Goal: Ask a question: Seek information or help from site administrators or community

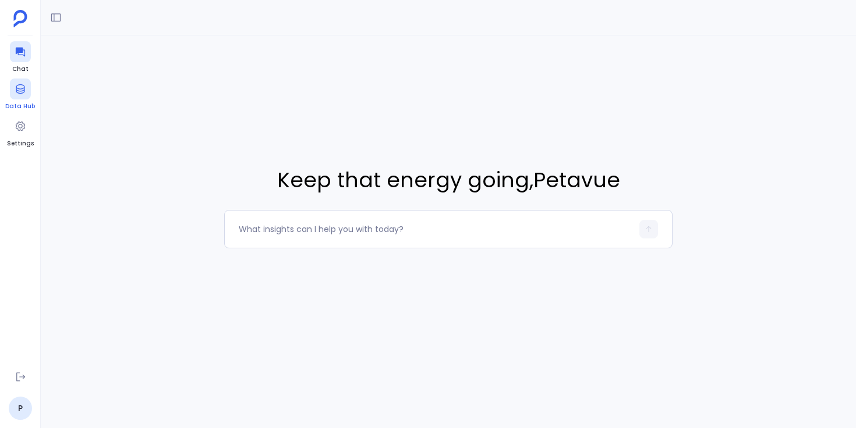
click at [28, 94] on div at bounding box center [20, 89] width 21 height 21
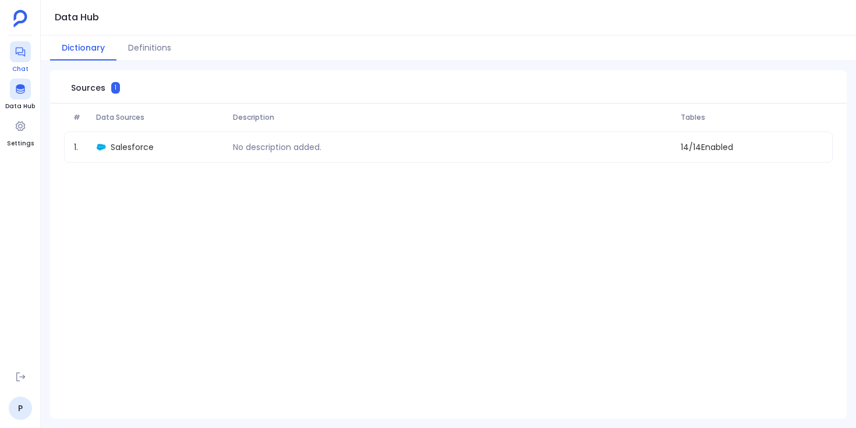
click at [22, 51] on icon at bounding box center [19, 52] width 9 height 9
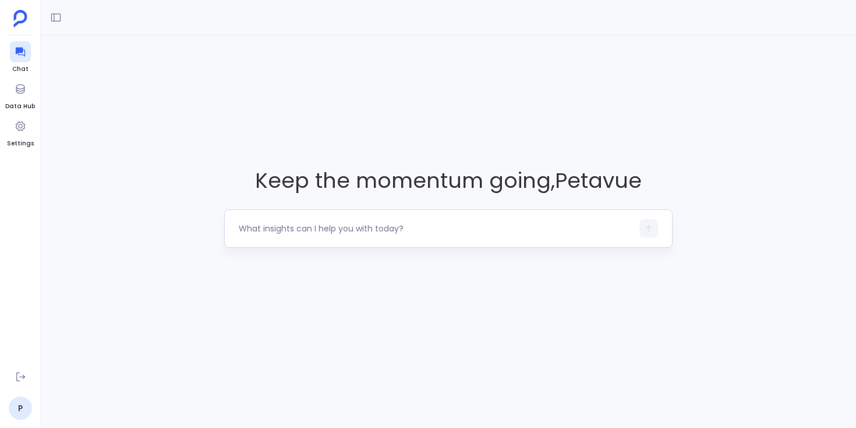
click at [276, 230] on textarea at bounding box center [435, 229] width 393 height 12
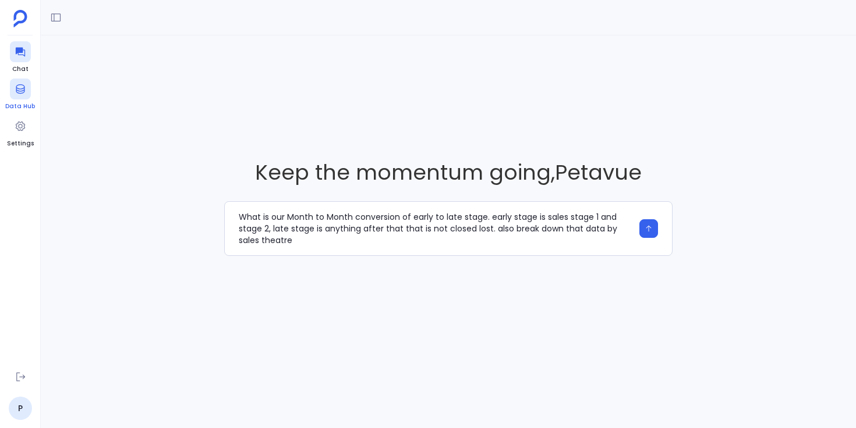
click at [20, 90] on icon at bounding box center [21, 89] width 12 height 12
click at [450, 239] on textarea "What is our Month to Month conversion of early to late stage. early stage is sa…" at bounding box center [435, 228] width 393 height 35
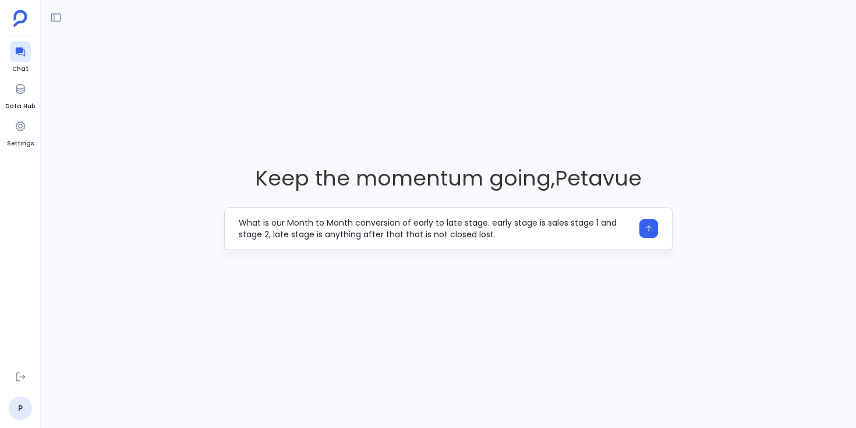
type textarea "What is our Month to Month conversion of early to late stage. early stage is sa…"
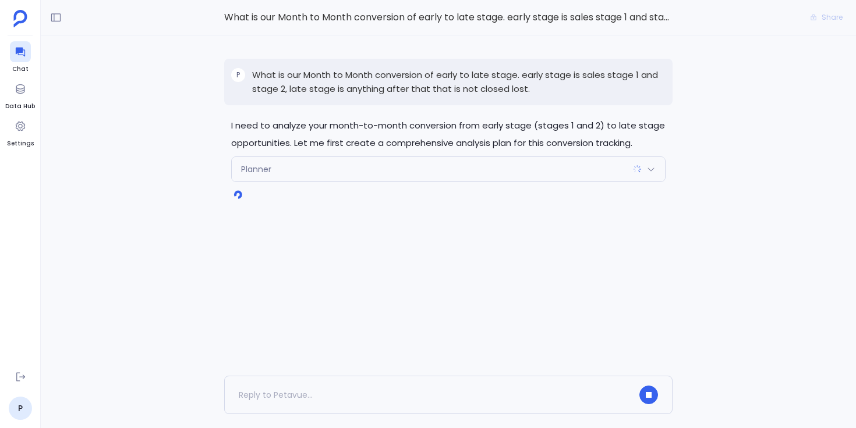
click at [306, 180] on div "Planner" at bounding box center [448, 169] width 433 height 24
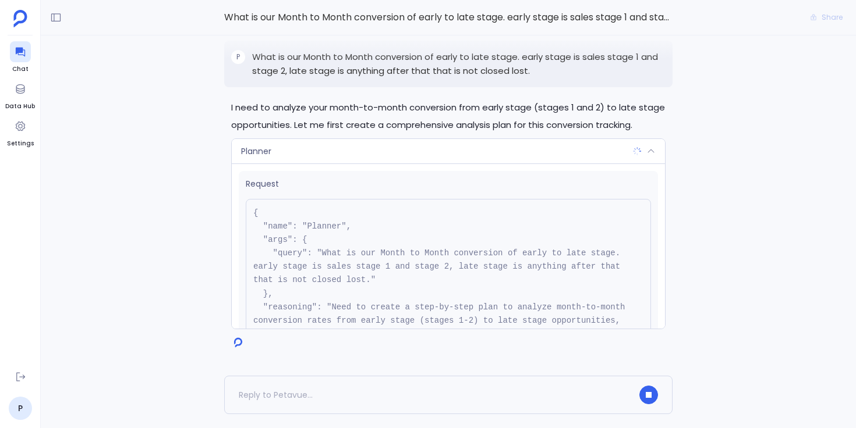
click at [322, 164] on div "Request { "name": "Planner", "args": { "query": "What is our Month to Month con…" at bounding box center [448, 246] width 433 height 165
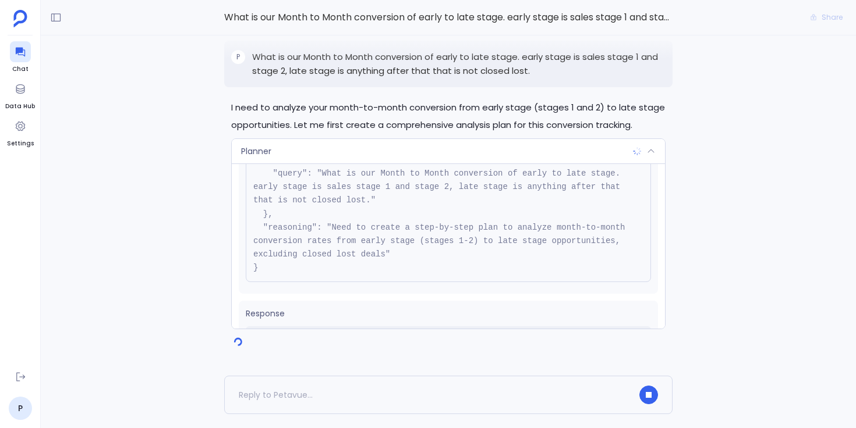
scroll to position [80, 0]
click at [341, 155] on div "Planner" at bounding box center [448, 151] width 433 height 24
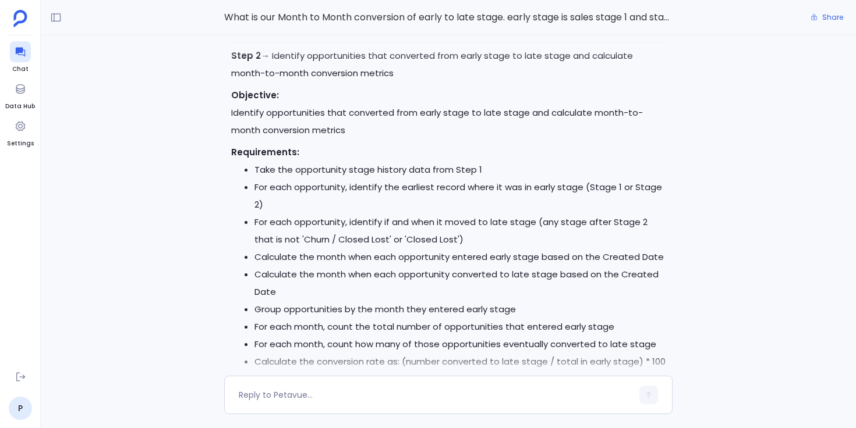
scroll to position [-233, 0]
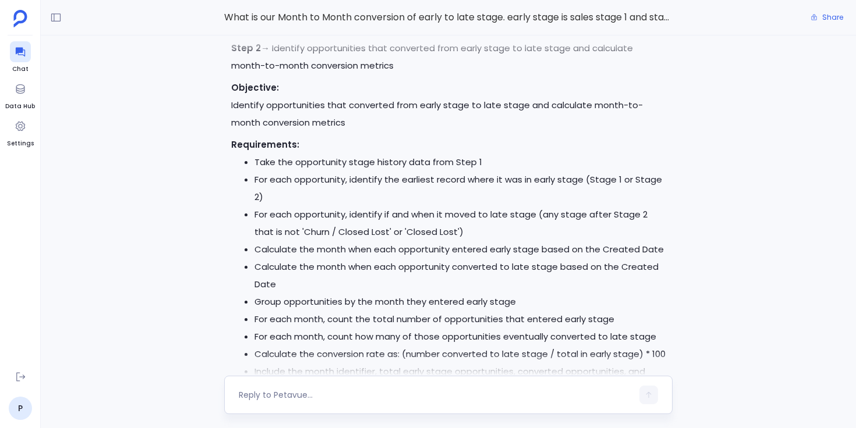
click at [326, 400] on textarea at bounding box center [435, 395] width 393 height 12
type textarea "Can you give me opportunity stage values?"
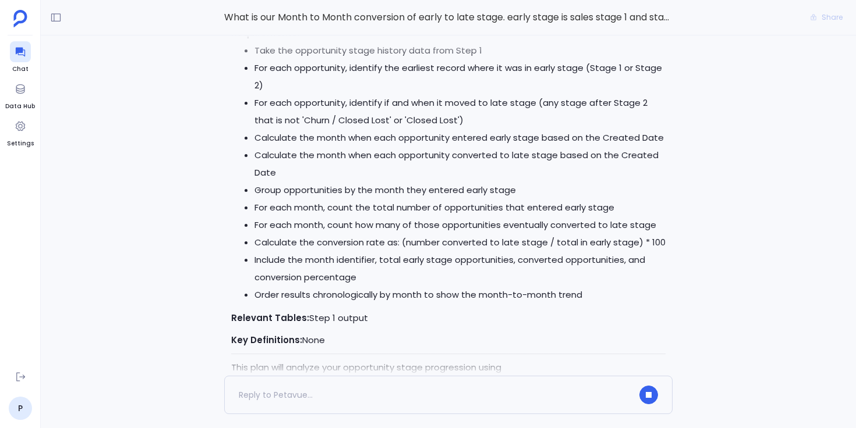
scroll to position [-268, 0]
click at [203, 247] on div "I need to get information about the opportunity stage values available in your …" at bounding box center [448, 206] width 815 height 341
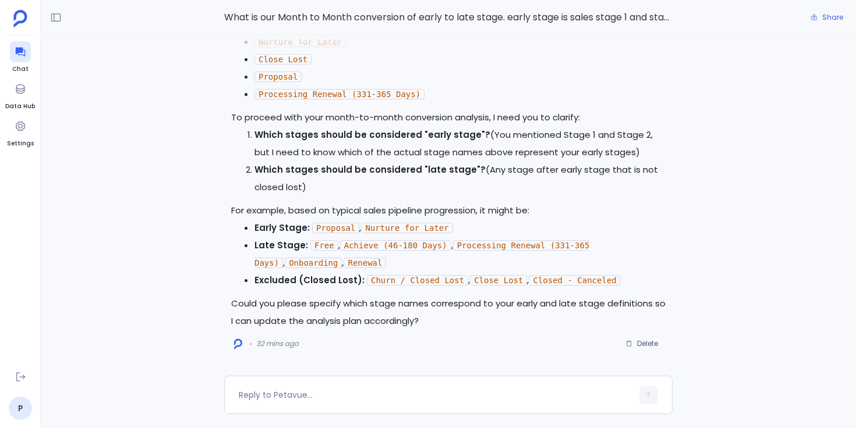
scroll to position [0, 0]
drag, startPoint x: 371, startPoint y: 304, endPoint x: 399, endPoint y: 303, distance: 27.9
click at [399, 303] on p "Could you please specify which stage names correspond to your early and late st…" at bounding box center [448, 312] width 434 height 35
click at [367, 392] on textarea at bounding box center [435, 395] width 393 height 12
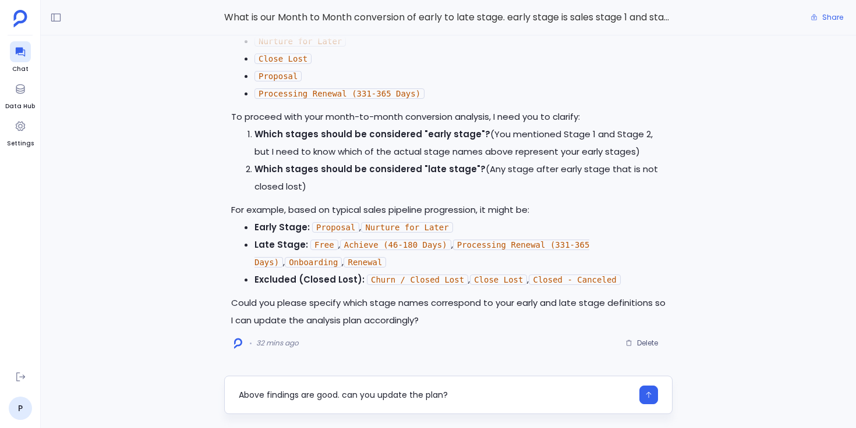
type textarea "Above findings are good. can you update the plan?"
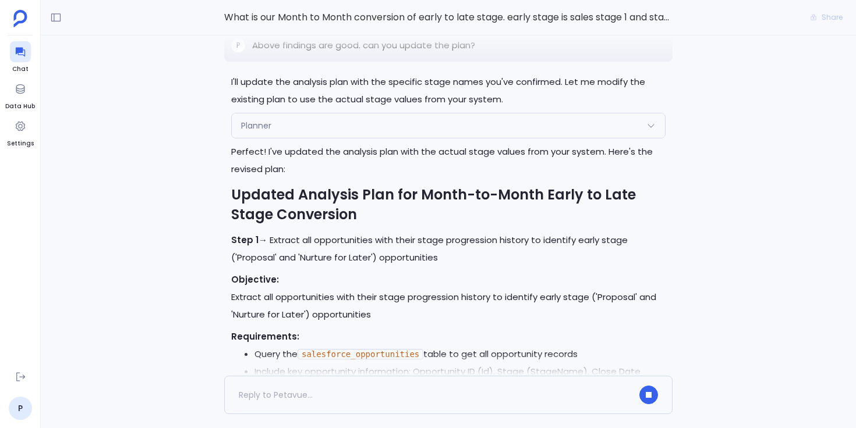
click at [306, 138] on div "Planner" at bounding box center [448, 126] width 433 height 24
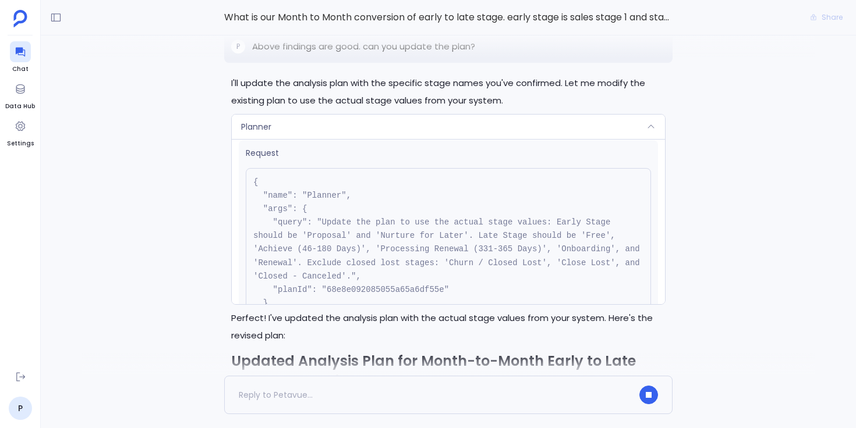
scroll to position [-1094, 0]
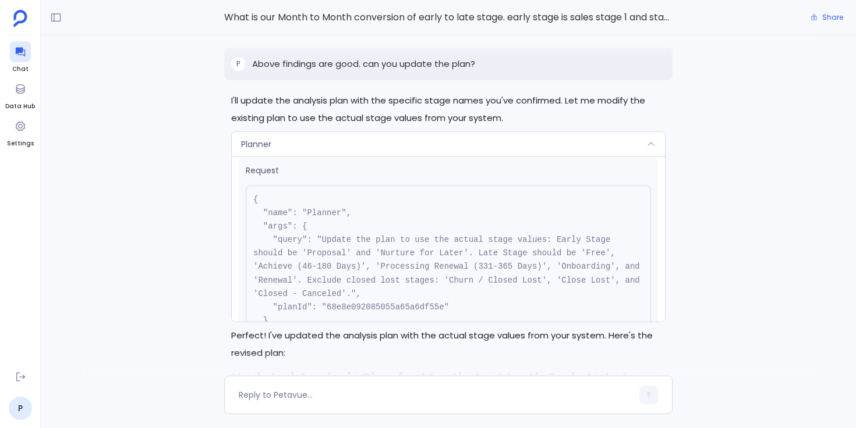
click at [352, 137] on div "Planner" at bounding box center [448, 144] width 433 height 24
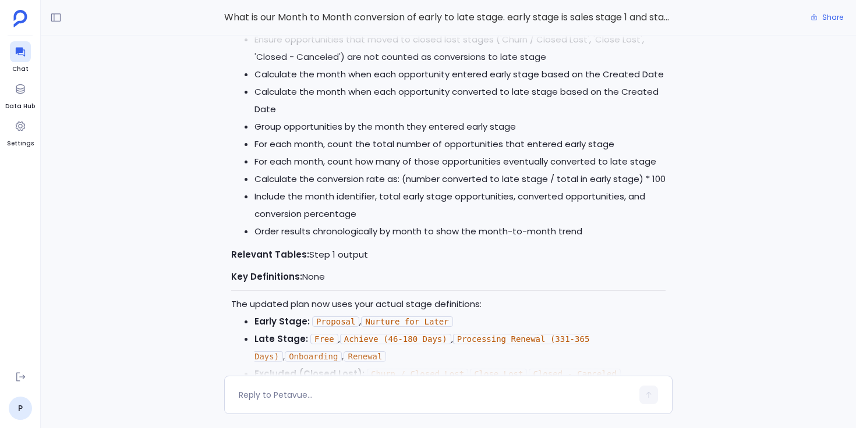
scroll to position [0, 0]
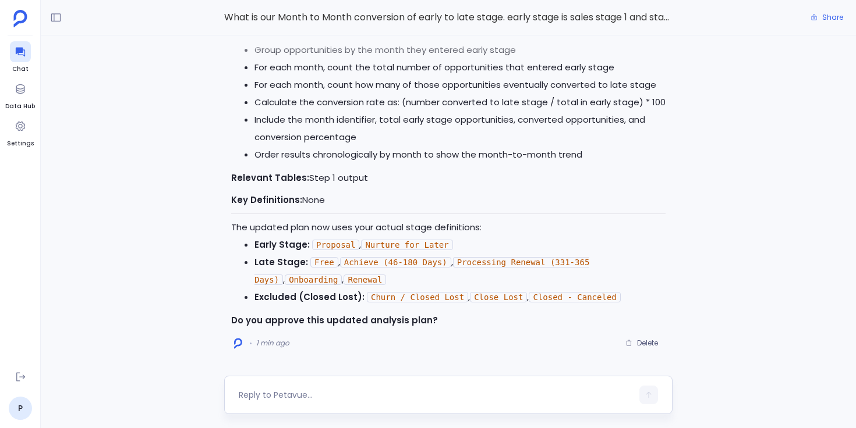
click at [299, 399] on textarea at bounding box center [435, 395] width 393 height 12
type textarea "approved"
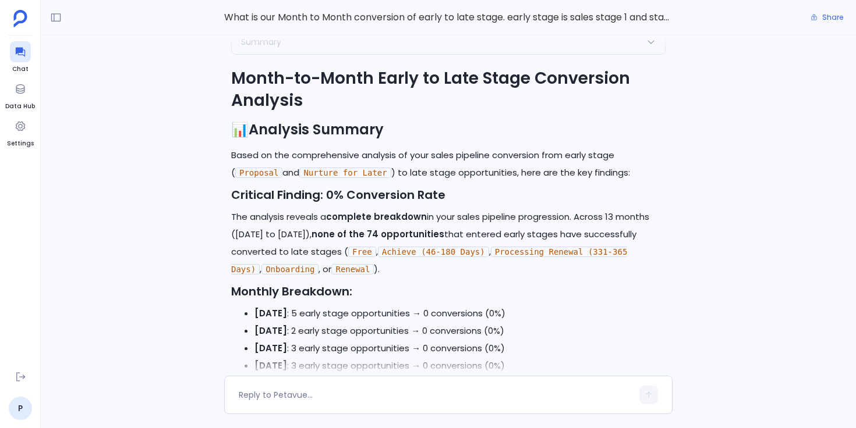
scroll to position [-614, 0]
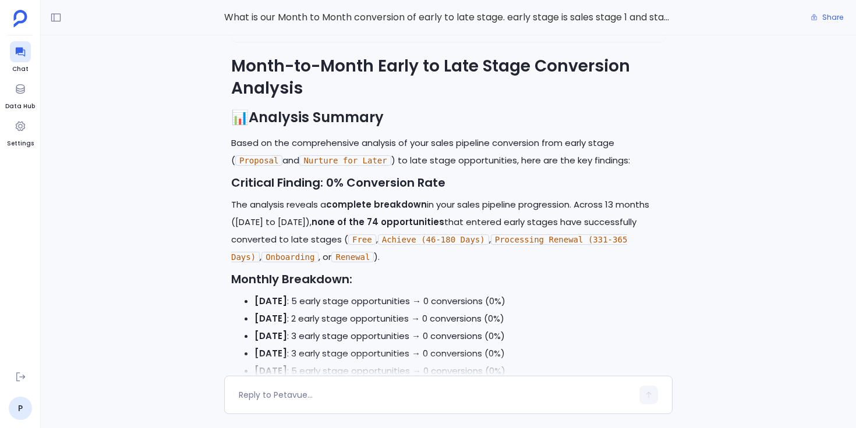
click at [327, 144] on p "Based on the comprehensive analysis of your sales pipeline conversion from earl…" at bounding box center [448, 151] width 434 height 35
drag, startPoint x: 329, startPoint y: 205, endPoint x: 360, endPoint y: 206, distance: 30.9
click at [360, 206] on strong "complete breakdown" at bounding box center [376, 204] width 101 height 12
click at [361, 206] on strong "complete breakdown" at bounding box center [376, 204] width 101 height 12
drag, startPoint x: 346, startPoint y: 222, endPoint x: 365, endPoint y: 222, distance: 18.6
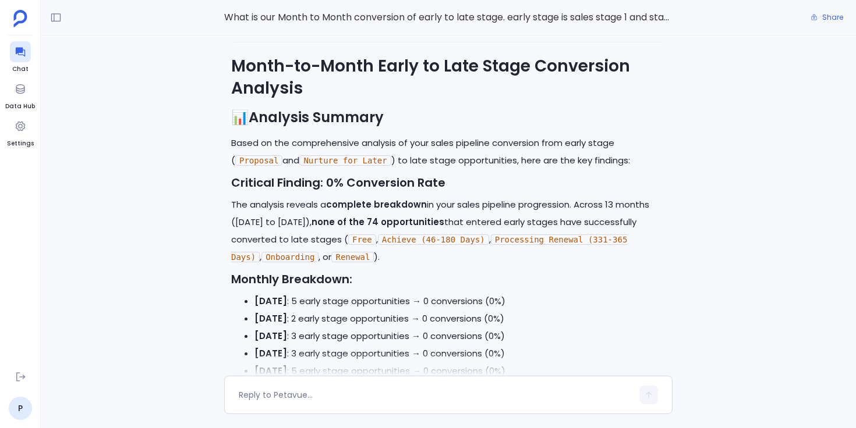
click at [365, 222] on p "The analysis reveals a complete breakdown in your sales pipeline progression. A…" at bounding box center [448, 231] width 434 height 70
drag, startPoint x: 345, startPoint y: 238, endPoint x: 388, endPoint y: 238, distance: 43.7
click at [388, 238] on p "The analysis reveals a complete breakdown in your sales pipeline progression. A…" at bounding box center [448, 231] width 434 height 70
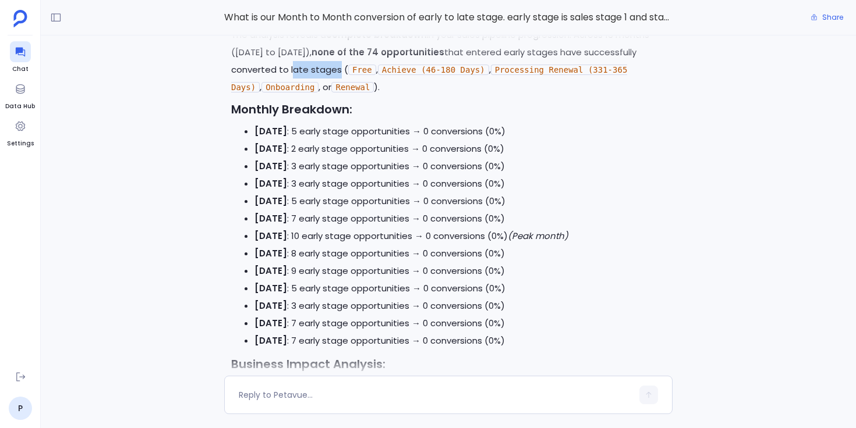
scroll to position [-349, 0]
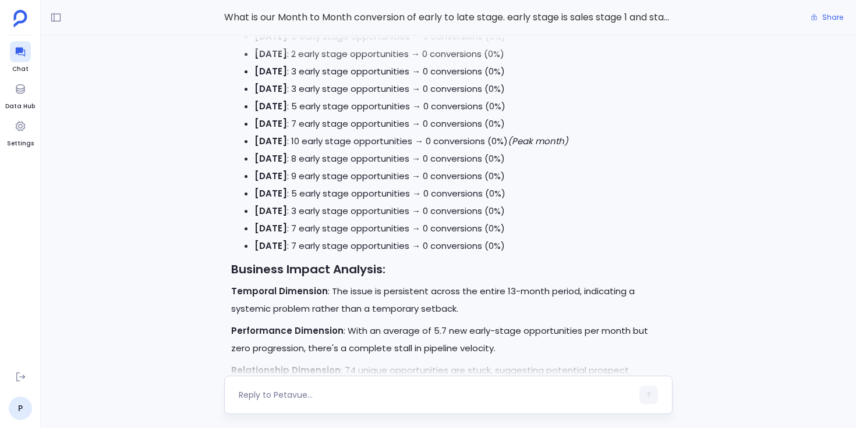
click at [303, 399] on textarea at bounding box center [435, 395] width 393 height 12
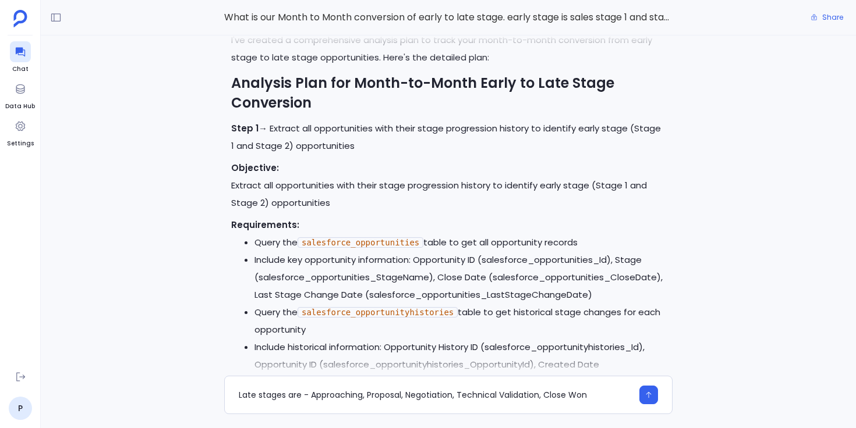
scroll to position [-4017, 0]
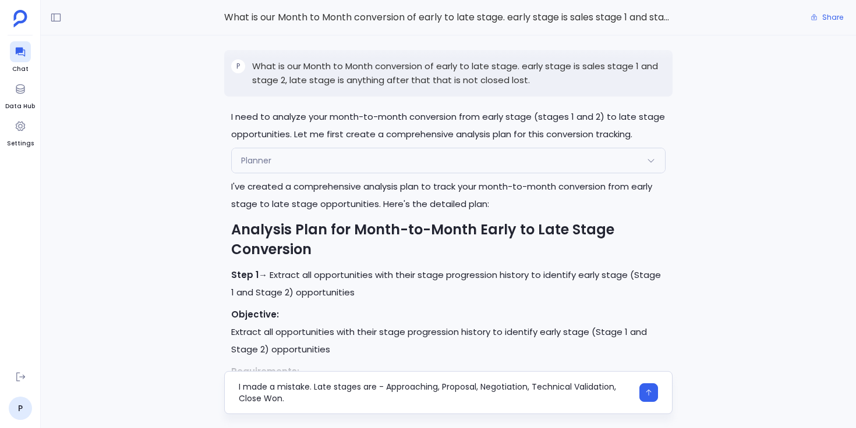
type textarea "I made a mistake. Late stages are - Approaching, Proposal, Negotiation, Technic…"
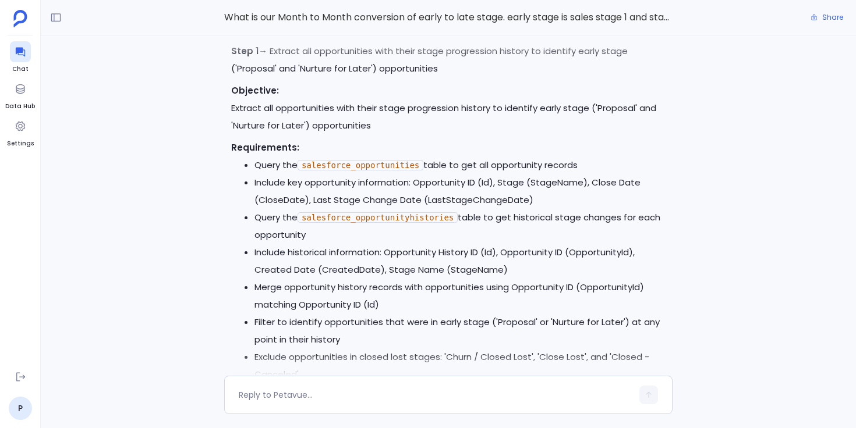
scroll to position [-774, 0]
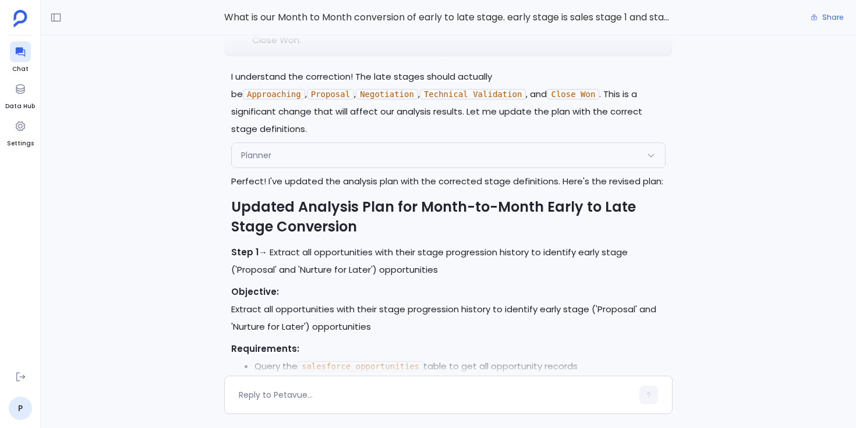
click at [285, 161] on div "Planner" at bounding box center [448, 155] width 433 height 24
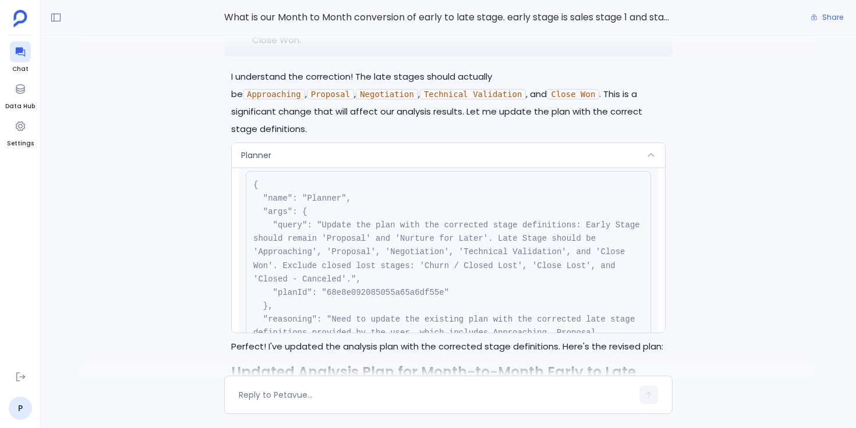
scroll to position [33, 0]
click at [320, 155] on div "Planner" at bounding box center [448, 155] width 433 height 24
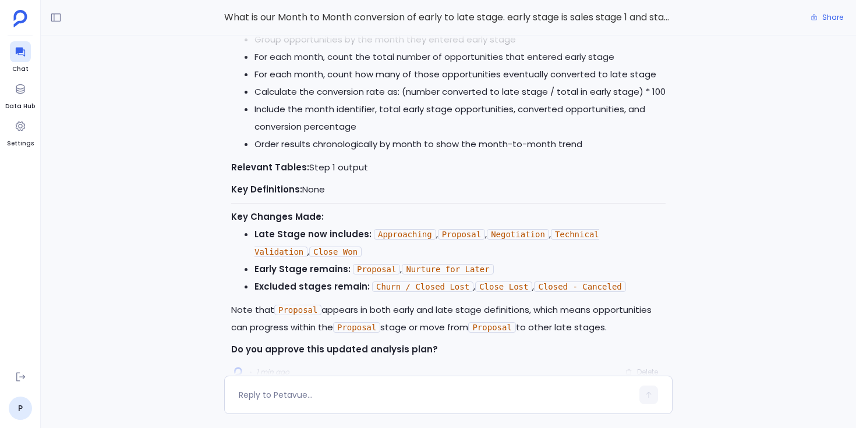
scroll to position [0, 0]
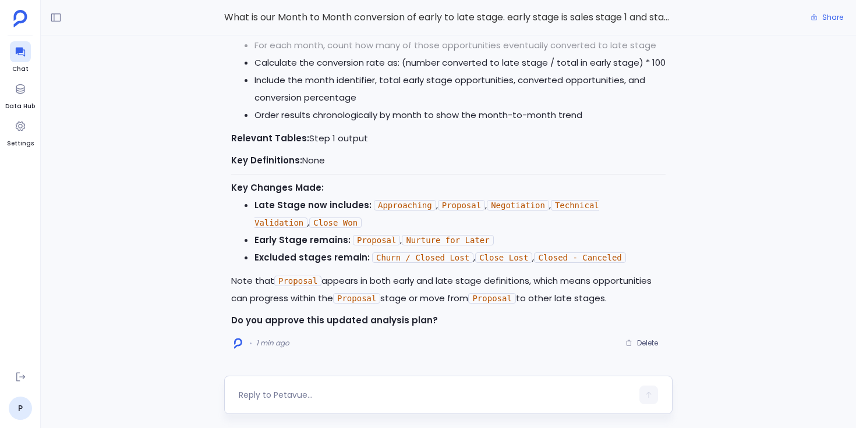
click at [317, 389] on textarea at bounding box center [435, 395] width 393 height 12
type textarea "approved"
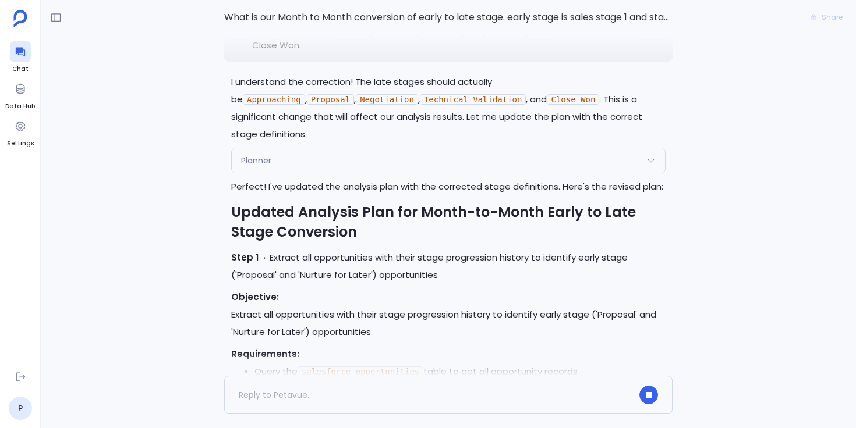
click at [288, 166] on div "Planner" at bounding box center [448, 160] width 433 height 24
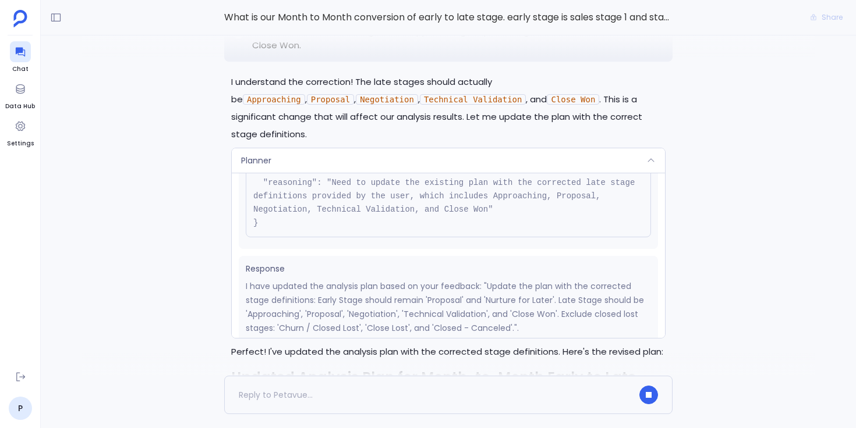
scroll to position [139, 0]
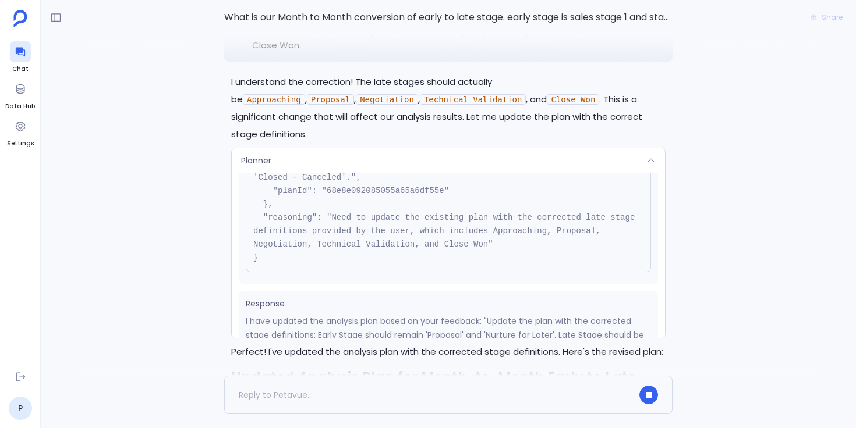
click at [350, 153] on div "Planner" at bounding box center [448, 160] width 433 height 24
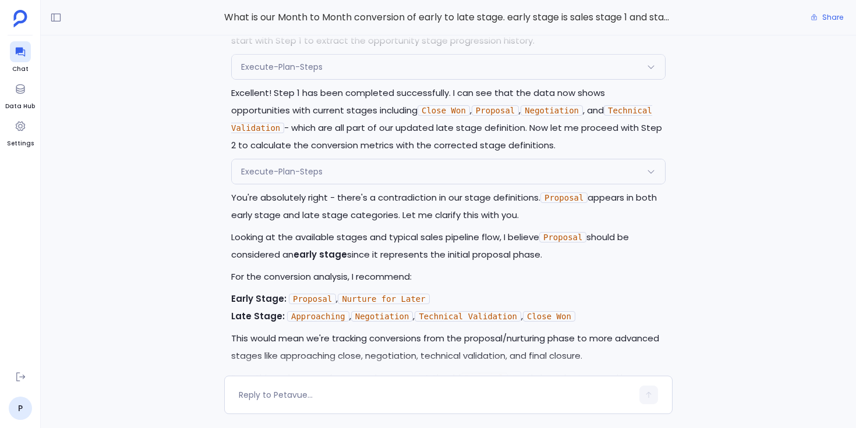
scroll to position [-1376, 0]
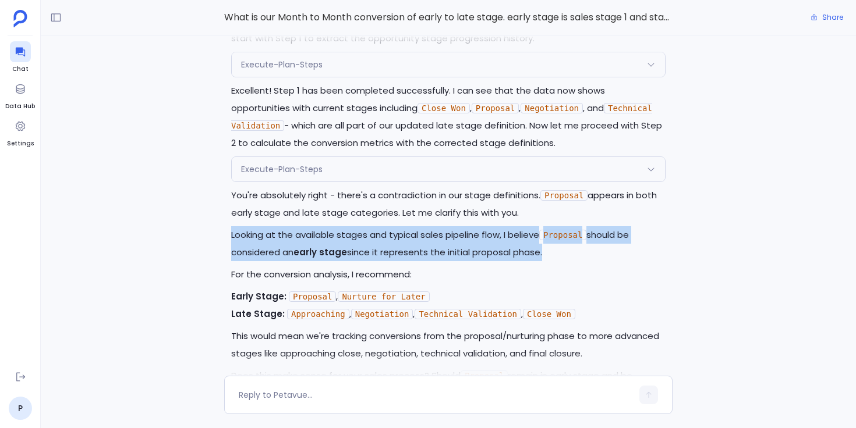
drag, startPoint x: 232, startPoint y: 234, endPoint x: 541, endPoint y: 246, distance: 309.3
click at [541, 246] on p "Looking at the available stages and typical sales pipeline flow, I believe Prop…" at bounding box center [448, 243] width 434 height 35
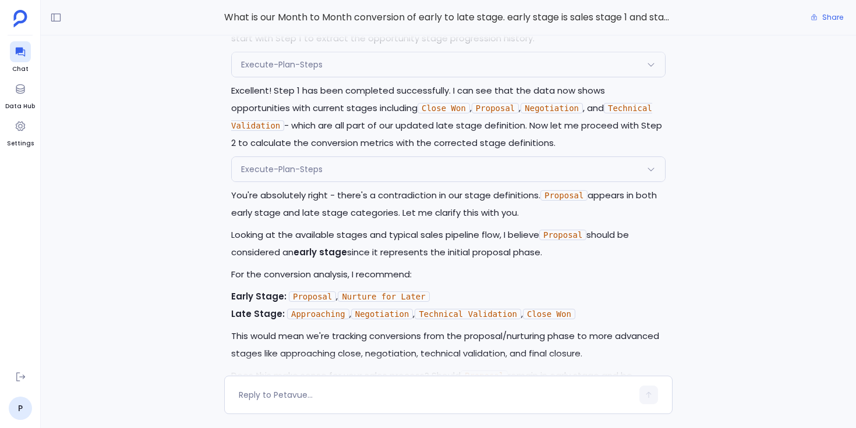
click at [549, 250] on p "Looking at the available stages and typical sales pipeline flow, I believe Prop…" at bounding box center [448, 243] width 434 height 35
drag, startPoint x: 549, startPoint y: 250, endPoint x: 231, endPoint y: 236, distance: 318.7
click at [231, 236] on p "Looking at the available stages and typical sales pipeline flow, I believe Prop…" at bounding box center [448, 243] width 434 height 35
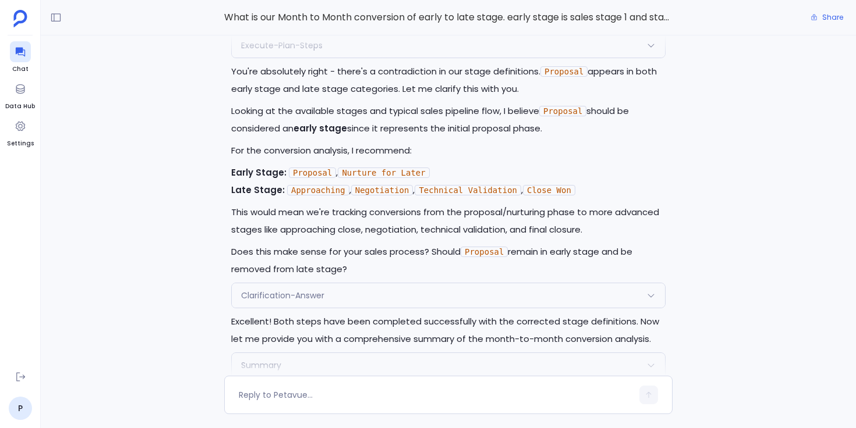
scroll to position [-1250, 0]
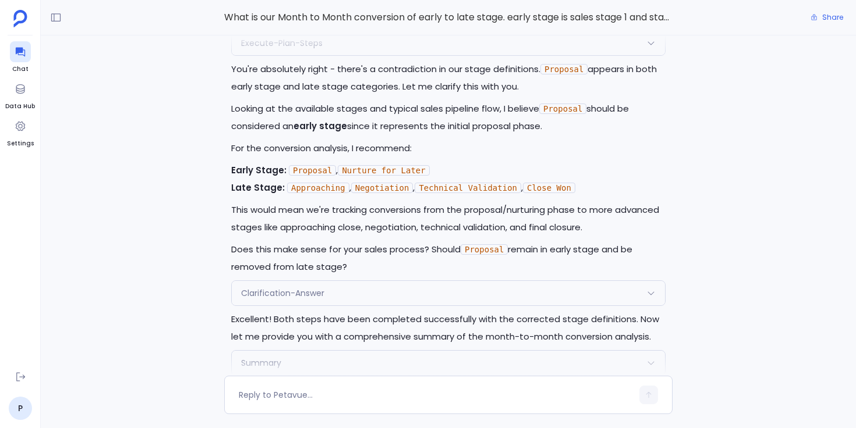
click at [268, 290] on span "Clarification-Answer" at bounding box center [282, 294] width 83 height 12
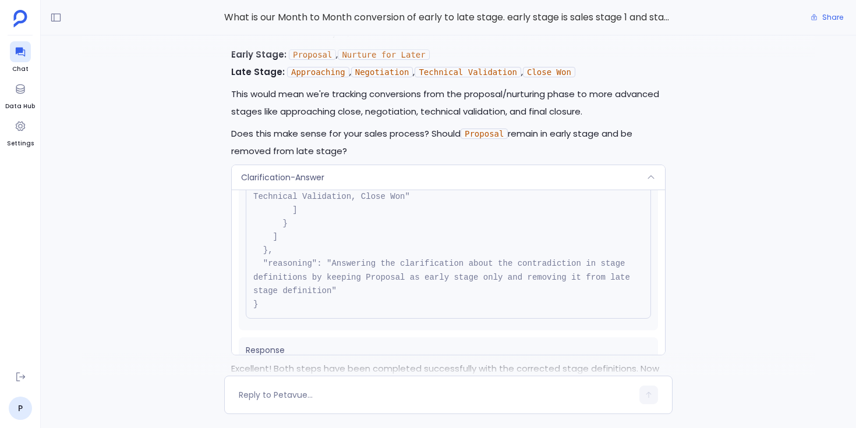
scroll to position [179, 0]
click at [368, 175] on div "Clarification-Answer" at bounding box center [448, 177] width 433 height 24
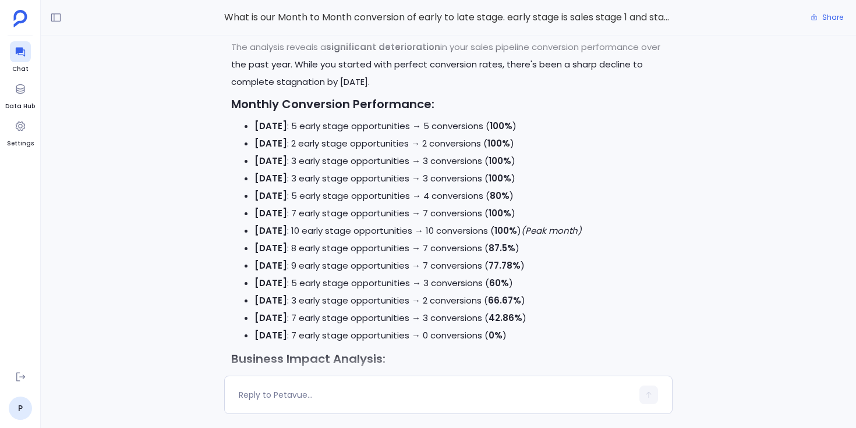
scroll to position [-732, 0]
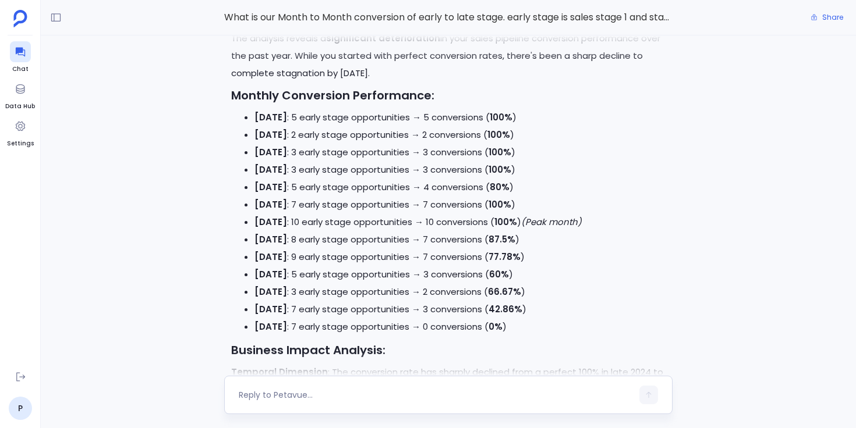
click at [304, 397] on textarea at bounding box center [435, 395] width 393 height 12
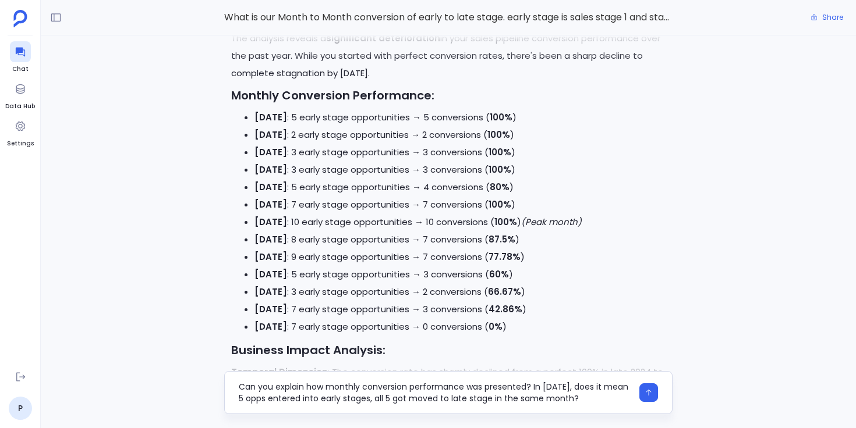
type textarea "Can you explain how monthly conversion performance was presented? In [DATE], do…"
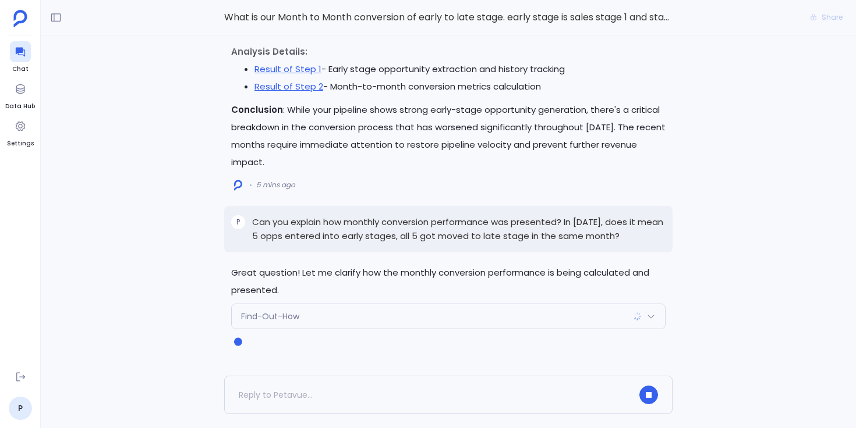
click at [264, 313] on span "Find-Out-How" at bounding box center [270, 317] width 58 height 12
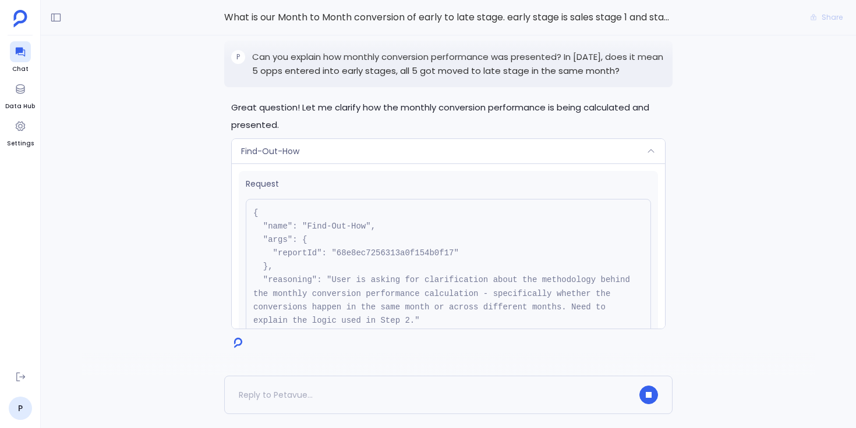
click at [326, 150] on div "Find-Out-How" at bounding box center [448, 151] width 433 height 24
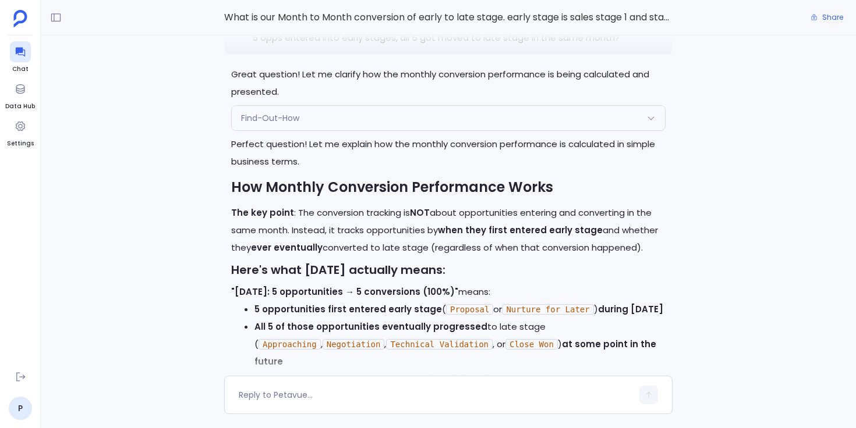
scroll to position [-519, 0]
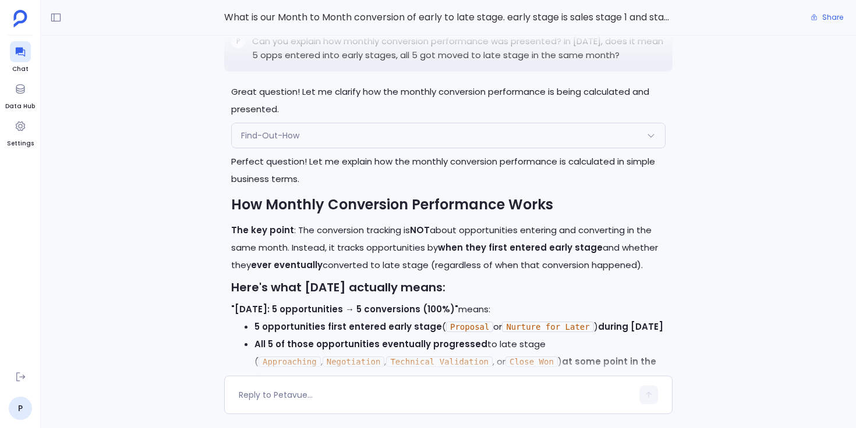
drag, startPoint x: 235, startPoint y: 291, endPoint x: 471, endPoint y: 287, distance: 236.9
click at [458, 303] on strong ""[DATE]: 5 opportunities → 5 conversions (100%)"" at bounding box center [344, 309] width 227 height 12
drag, startPoint x: 471, startPoint y: 291, endPoint x: 235, endPoint y: 289, distance: 236.3
click at [235, 303] on strong ""[DATE]: 5 opportunities → 5 conversions (100%)"" at bounding box center [344, 309] width 227 height 12
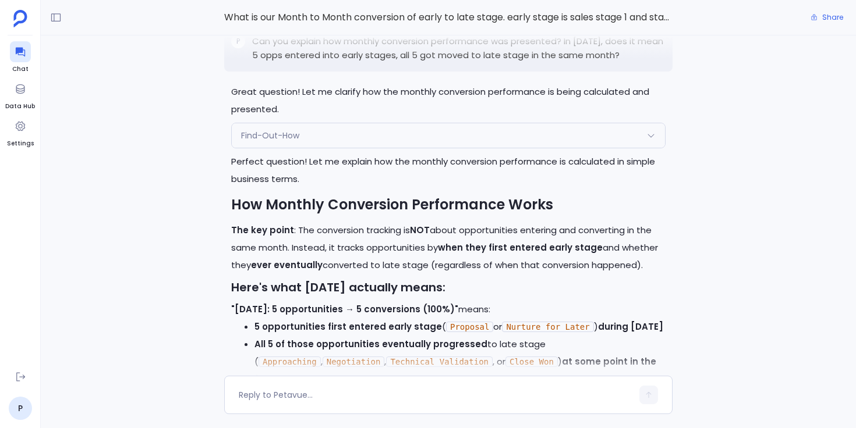
click at [235, 303] on strong ""[DATE]: 5 opportunities → 5 conversions (100%)"" at bounding box center [344, 309] width 227 height 12
drag, startPoint x: 235, startPoint y: 291, endPoint x: 473, endPoint y: 289, distance: 238.1
click at [458, 303] on strong ""[DATE]: 5 opportunities → 5 conversions (100%)"" at bounding box center [344, 309] width 227 height 12
click at [479, 301] on p ""[DATE]: 5 opportunities → 5 conversions (100%)" means:" at bounding box center [448, 309] width 434 height 17
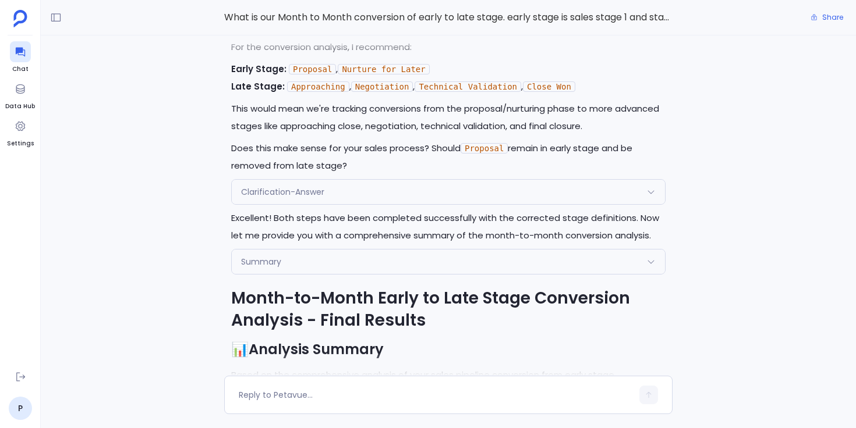
click at [309, 250] on div "Summary" at bounding box center [448, 262] width 433 height 24
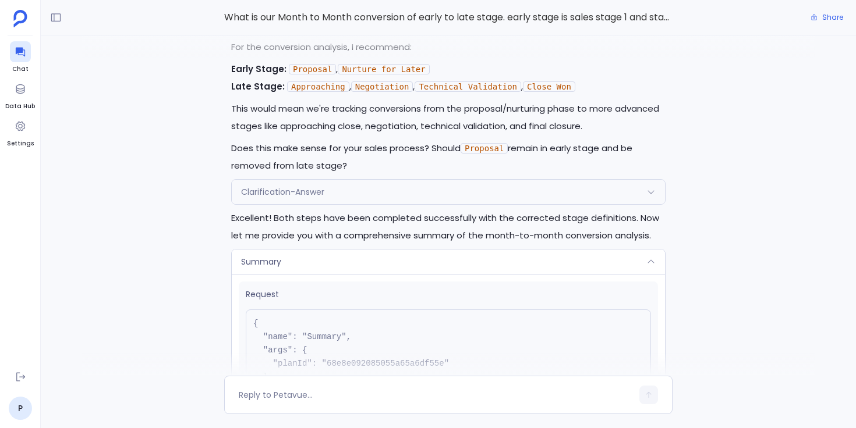
scroll to position [-2098, 0]
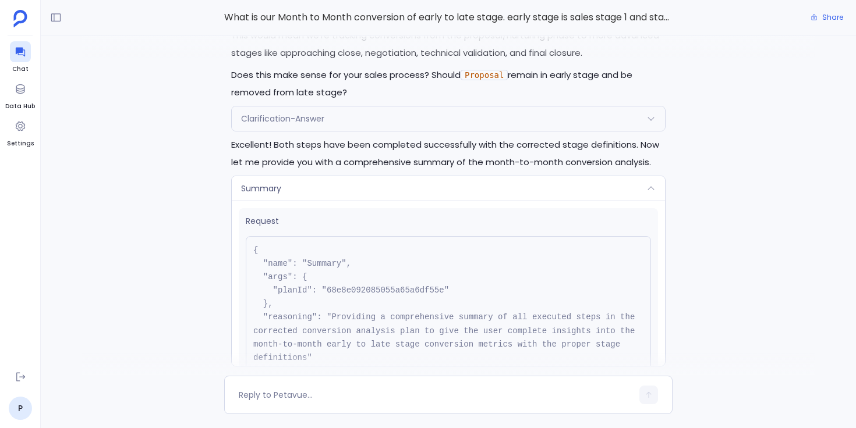
click at [357, 270] on pre "{ "name": "Summary", "args": { "planId": "68e8e092085055a65a6df55e" }, "reasoni…" at bounding box center [448, 311] width 405 height 150
copy pre "68e8e092085055a65a6df55e"
click at [388, 176] on div "Summary" at bounding box center [448, 188] width 433 height 24
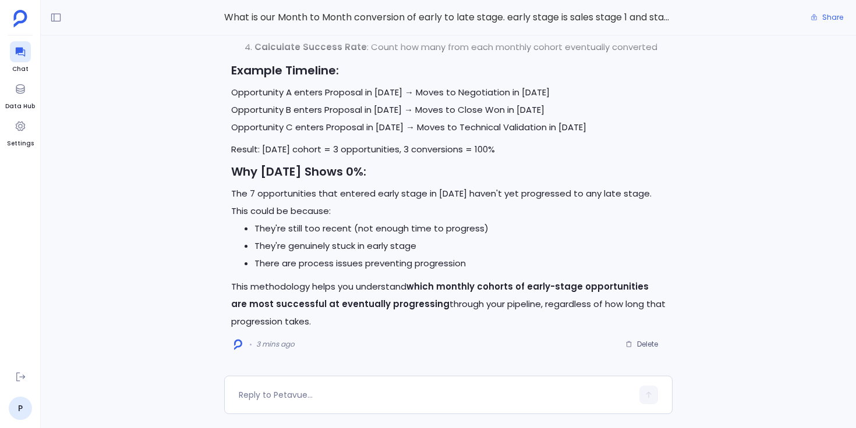
scroll to position [0, 0]
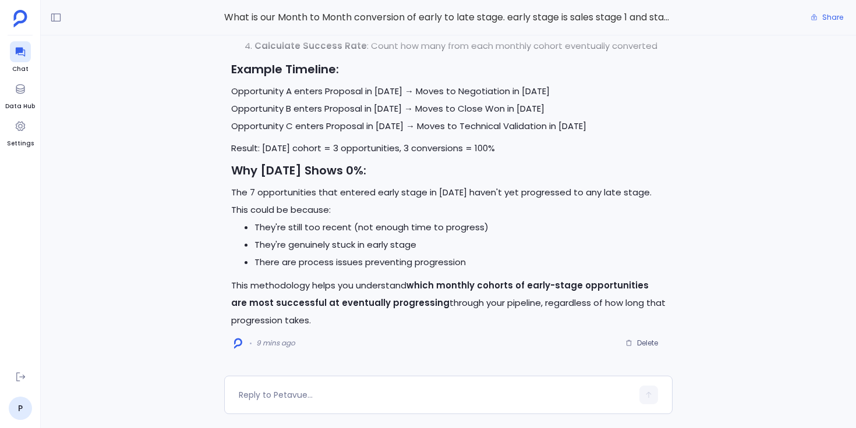
click at [198, 276] on div "Great question! Let me clarify how the monthly conversion performance is being …" at bounding box center [448, 206] width 815 height 341
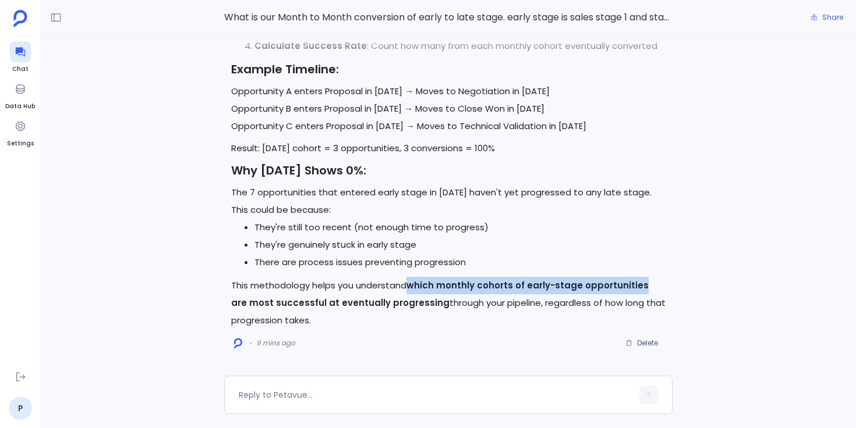
drag, startPoint x: 410, startPoint y: 285, endPoint x: 637, endPoint y: 288, distance: 226.4
click at [637, 288] on strong "which monthly cohorts of early-stage opportunities are most successful at event…" at bounding box center [439, 294] width 417 height 30
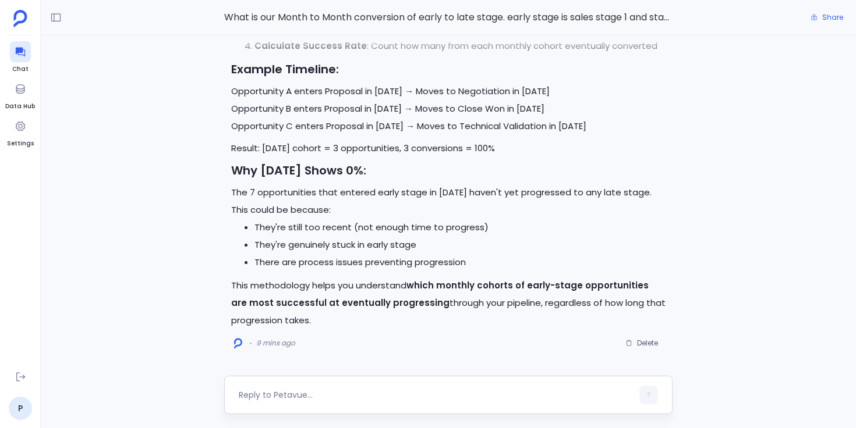
click at [407, 385] on div at bounding box center [448, 395] width 448 height 38
click at [376, 399] on textarea at bounding box center [435, 395] width 393 height 12
type textarea "Got it. I need to know the conversion rate to individual late stages. can we ge…"
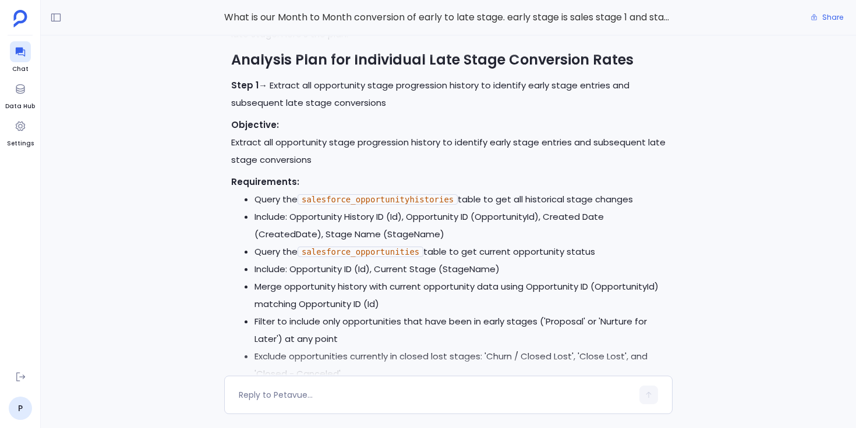
scroll to position [-793, 0]
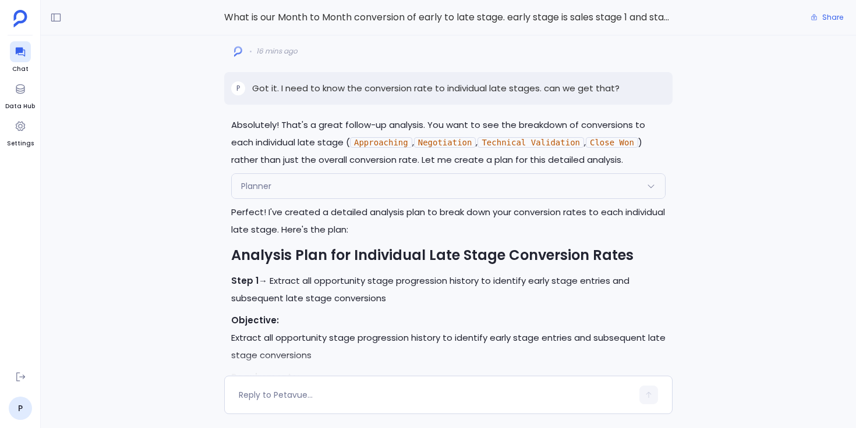
click at [276, 186] on div "Planner" at bounding box center [448, 186] width 433 height 24
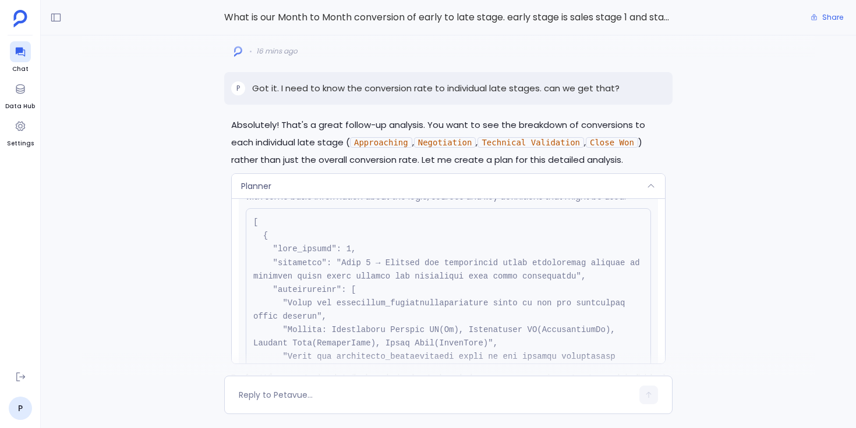
scroll to position [371, 0]
click at [341, 186] on div "Planner" at bounding box center [448, 186] width 433 height 24
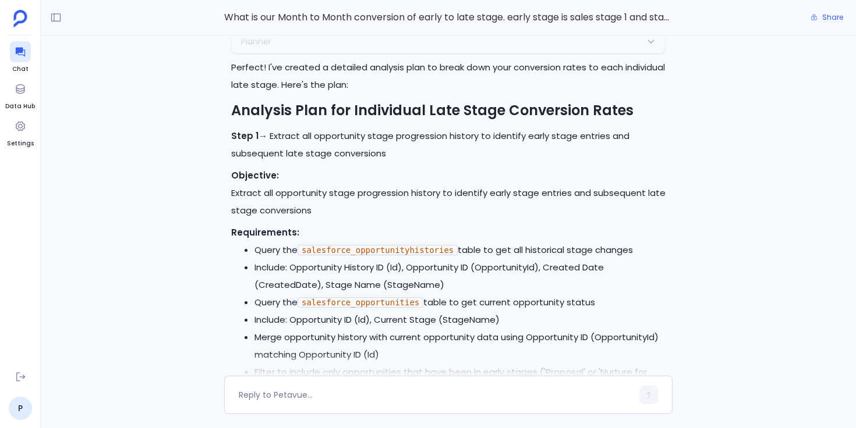
scroll to position [-923, 0]
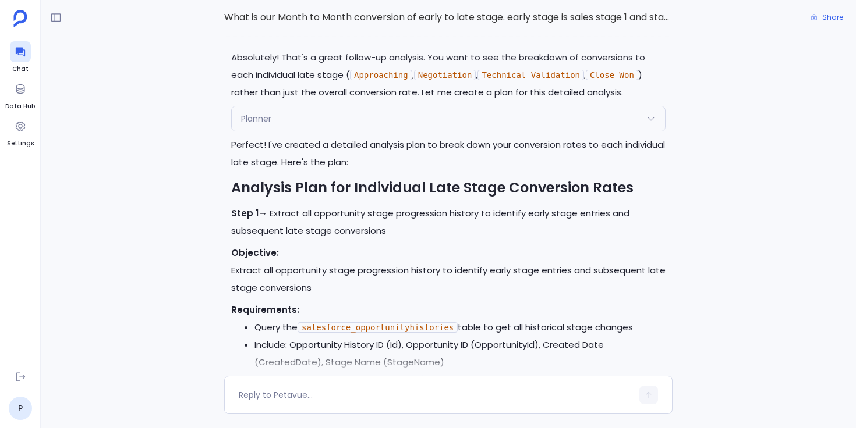
click at [334, 111] on div "Planner" at bounding box center [448, 119] width 433 height 24
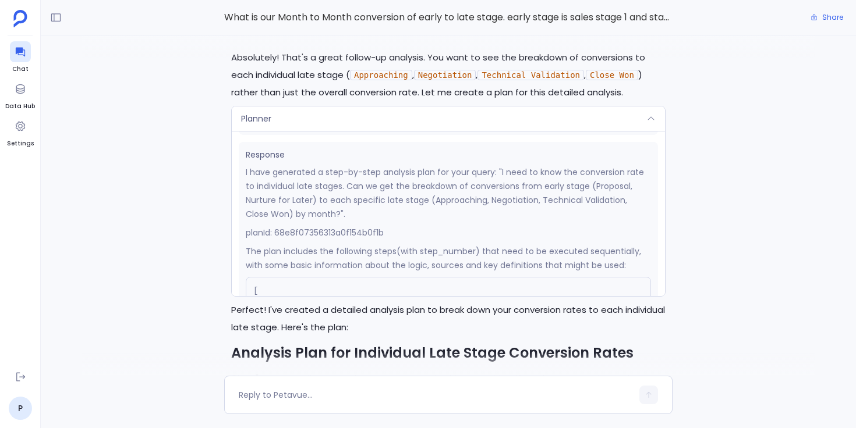
scroll to position [237, 0]
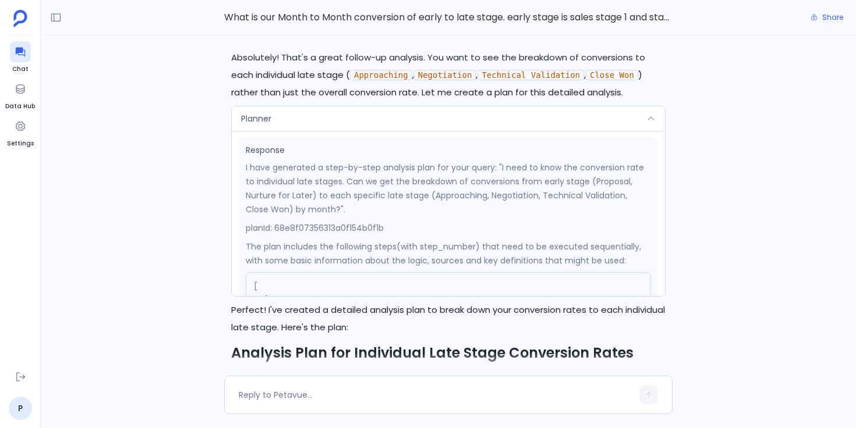
click at [339, 235] on p "planId: 68e8f07356313a0f154b0f1b" at bounding box center [448, 228] width 405 height 14
copy p "68e8f07356313a0f154b0f1b"
click at [495, 118] on div "Planner" at bounding box center [448, 119] width 433 height 24
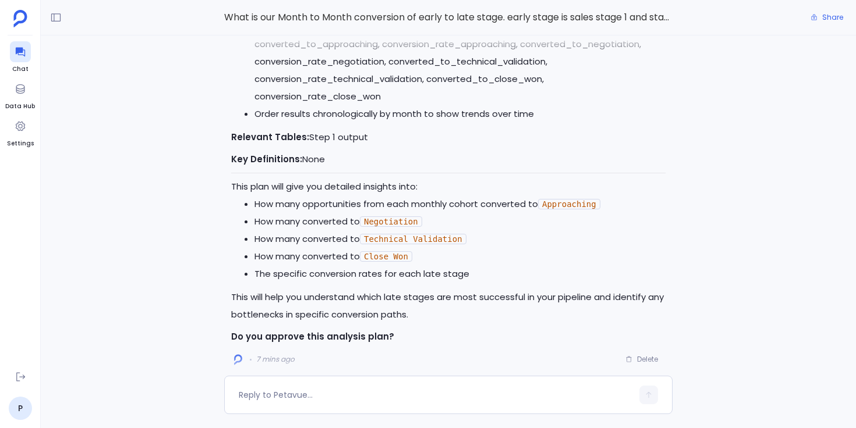
scroll to position [0, 0]
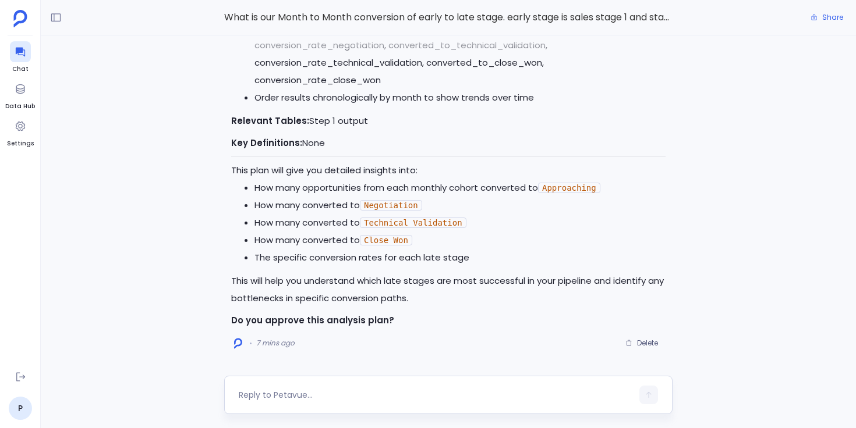
click at [301, 391] on textarea at bounding box center [435, 395] width 393 height 12
type textarea "approved"
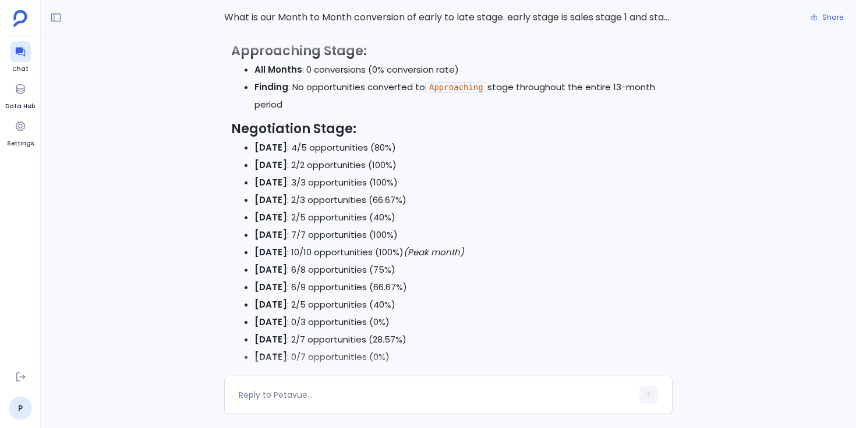
scroll to position [-1121, 0]
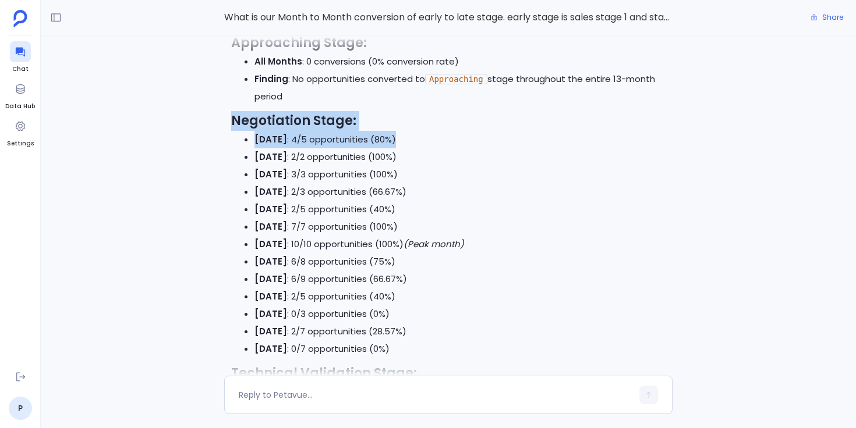
drag, startPoint x: 232, startPoint y: 118, endPoint x: 424, endPoint y: 130, distance: 191.9
copy div "Negotiation Stage: [DATE] : 4/5 opportunities (80%)"
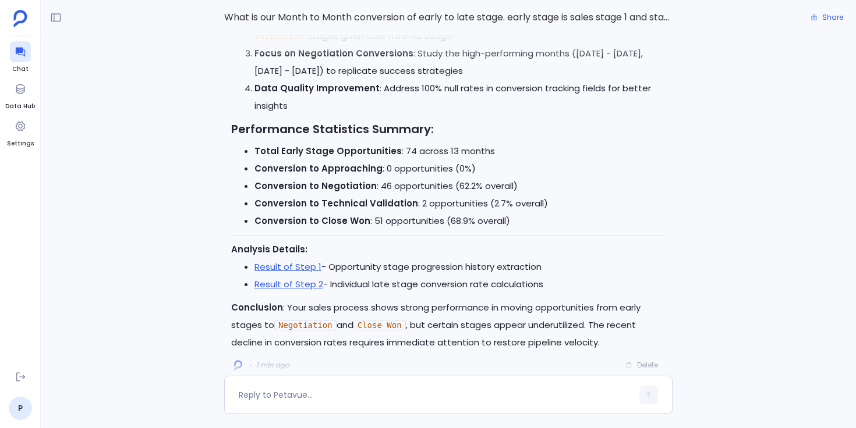
scroll to position [0, 0]
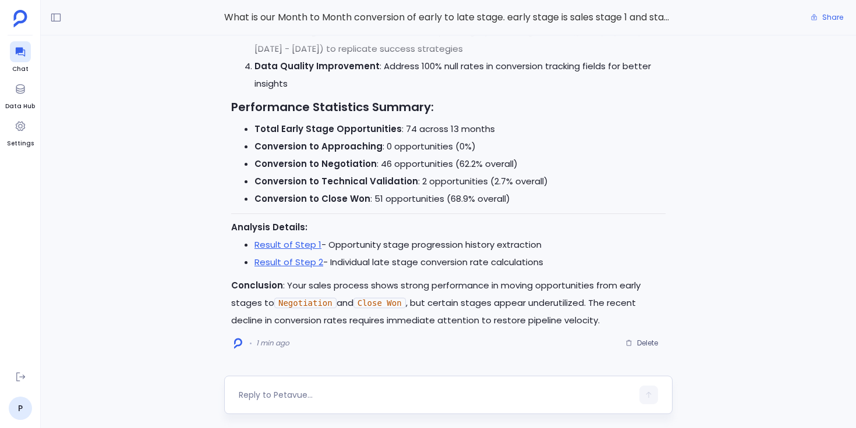
click at [341, 395] on textarea at bounding box center [435, 395] width 393 height 12
type textarea "What does this mean? Negotiation Stage: [DATE]: 4/5 opportunities (80%)"
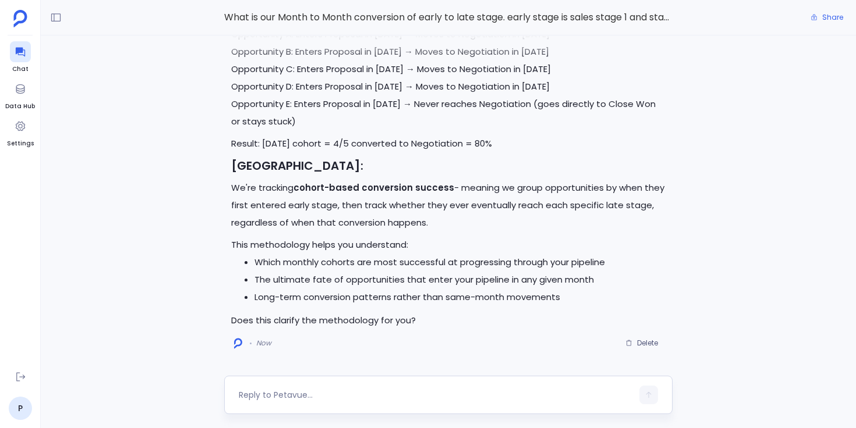
click at [360, 386] on div at bounding box center [435, 395] width 393 height 19
click at [336, 391] on textarea at bounding box center [435, 395] width 393 height 12
type textarea "got it"
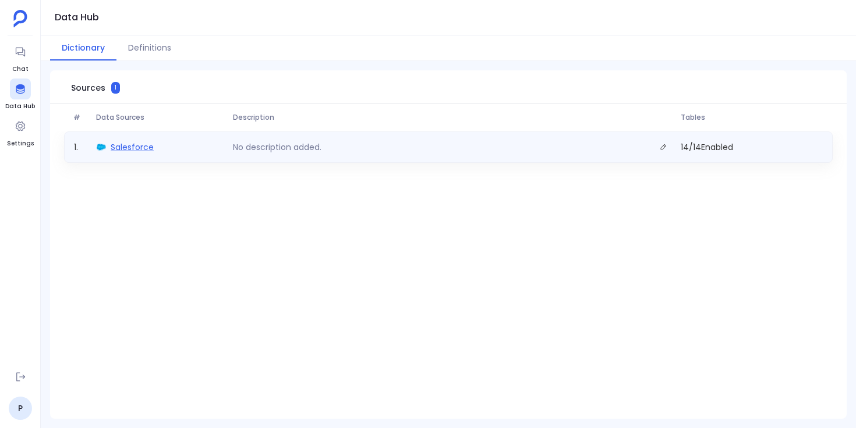
click at [137, 147] on span "Salesforce" at bounding box center [132, 147] width 43 height 12
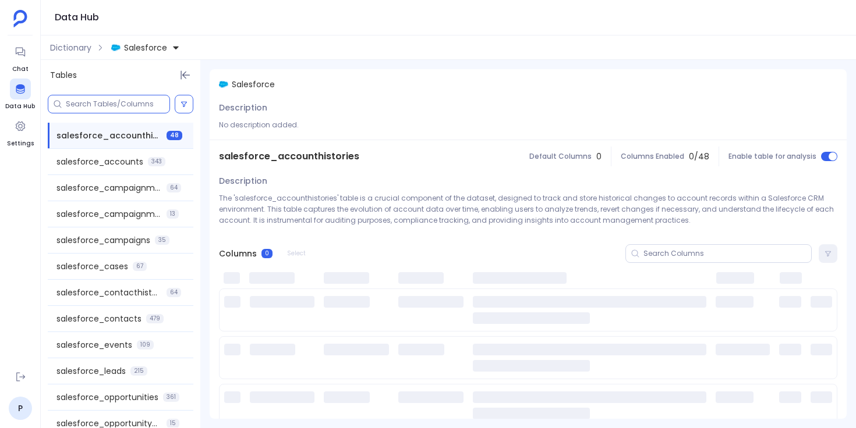
click at [136, 101] on input at bounding box center [118, 104] width 104 height 9
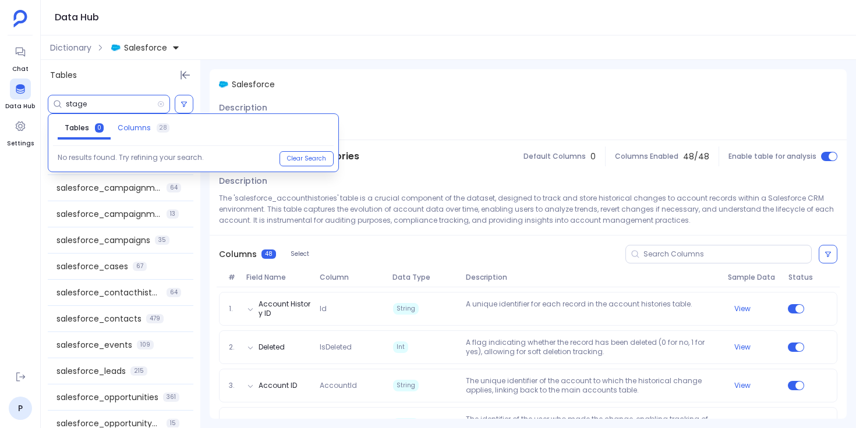
type input "stage"
click at [148, 132] on span "Columns 28" at bounding box center [144, 127] width 52 height 9
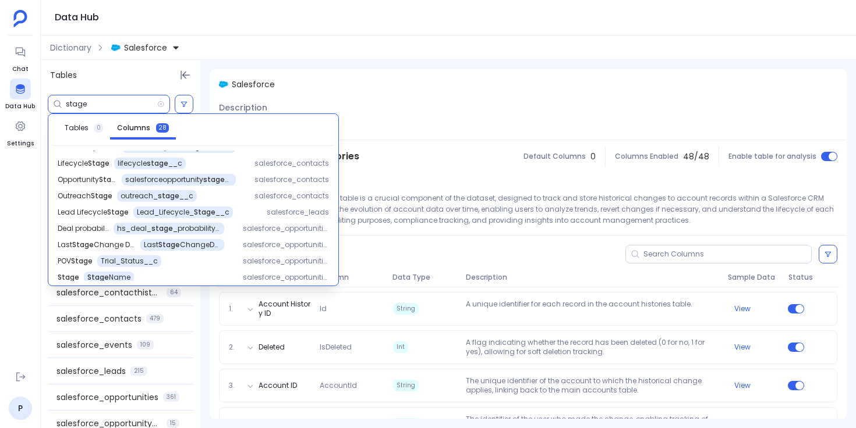
scroll to position [299, 0]
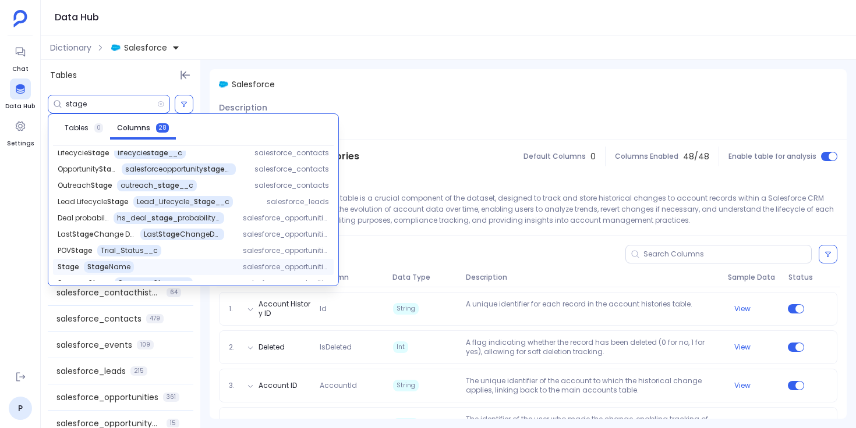
click at [70, 265] on span "Stage" at bounding box center [69, 267] width 22 height 9
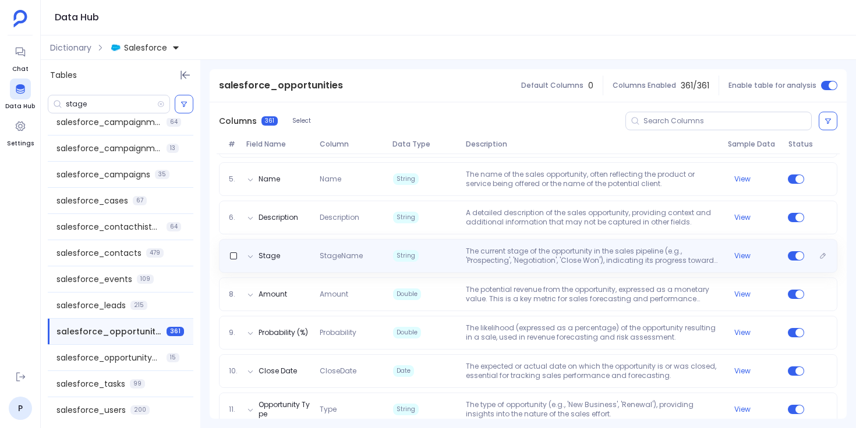
scroll to position [295, 0]
click at [739, 251] on button "View" at bounding box center [742, 255] width 16 height 9
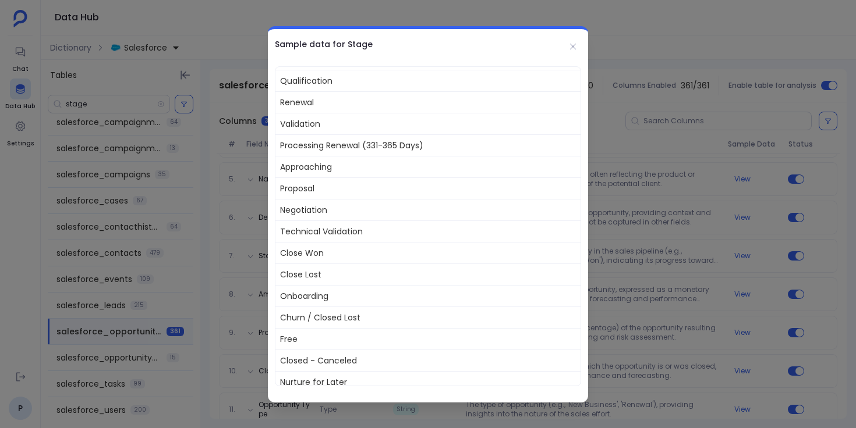
scroll to position [154, 0]
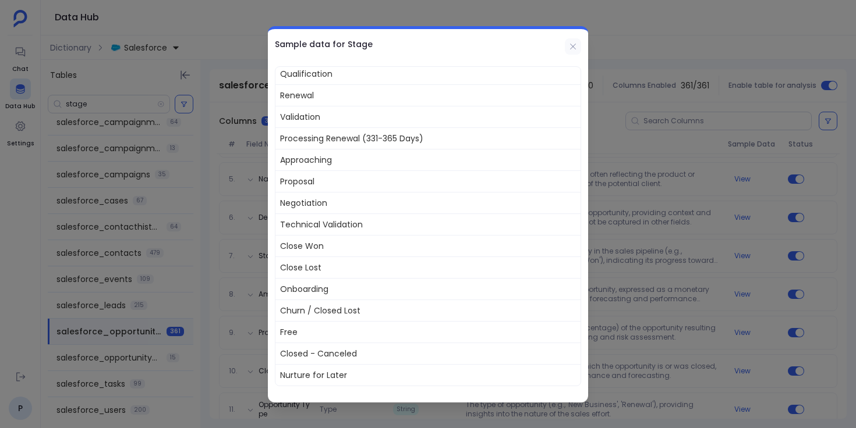
click at [575, 44] on icon at bounding box center [572, 46] width 9 height 9
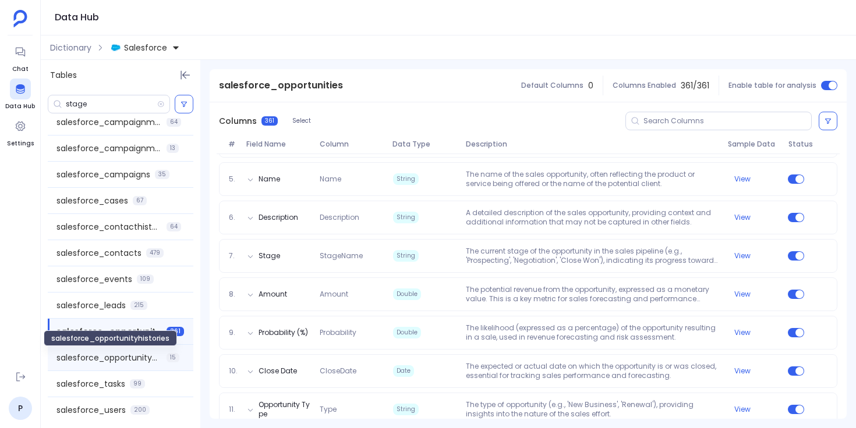
click at [120, 354] on span "salesforce_opportunityhistories" at bounding box center [108, 358] width 105 height 12
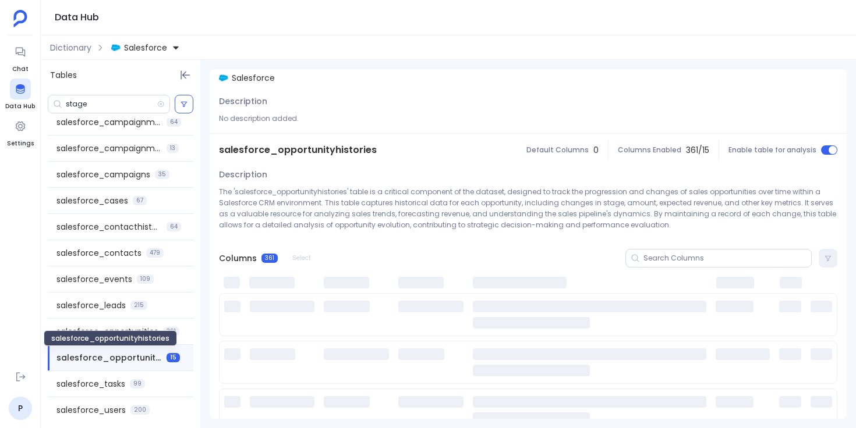
scroll to position [0, 0]
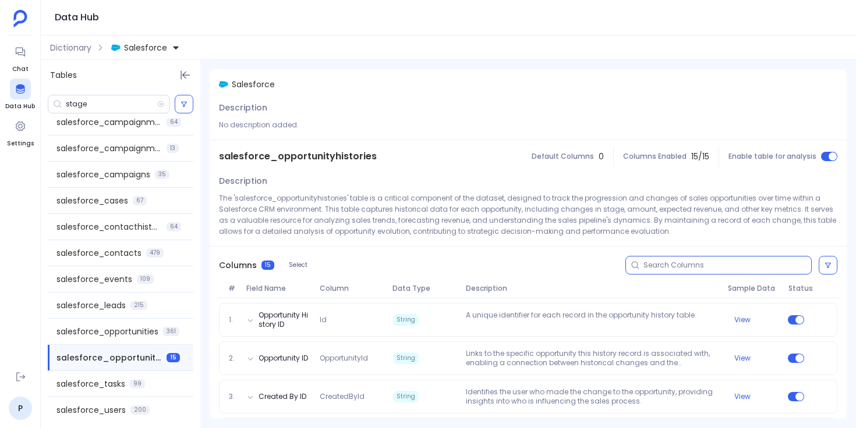
click at [673, 268] on input at bounding box center [727, 265] width 168 height 9
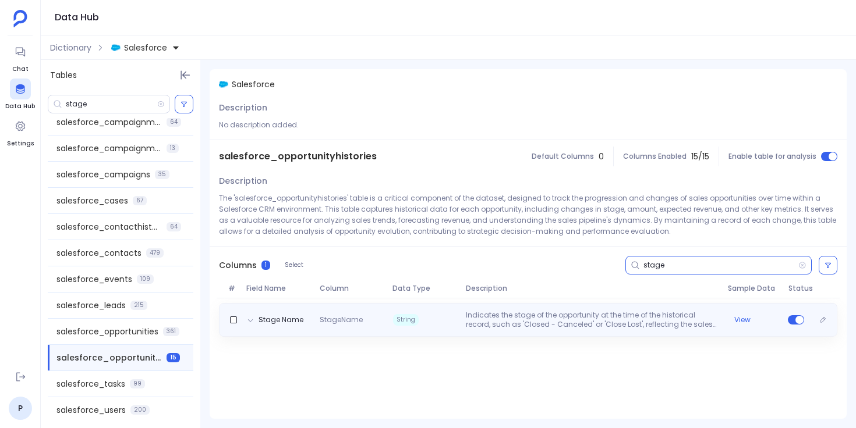
type input "stage"
click at [497, 322] on p "Indicates the stage of the opportunity at the time of the historical record, su…" at bounding box center [591, 320] width 261 height 19
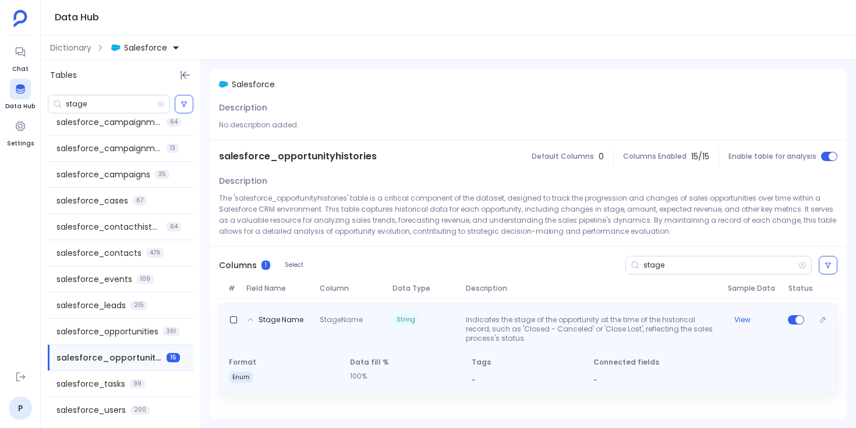
click at [497, 322] on p "Indicates the stage of the opportunity at the time of the historical record, su…" at bounding box center [591, 329] width 261 height 28
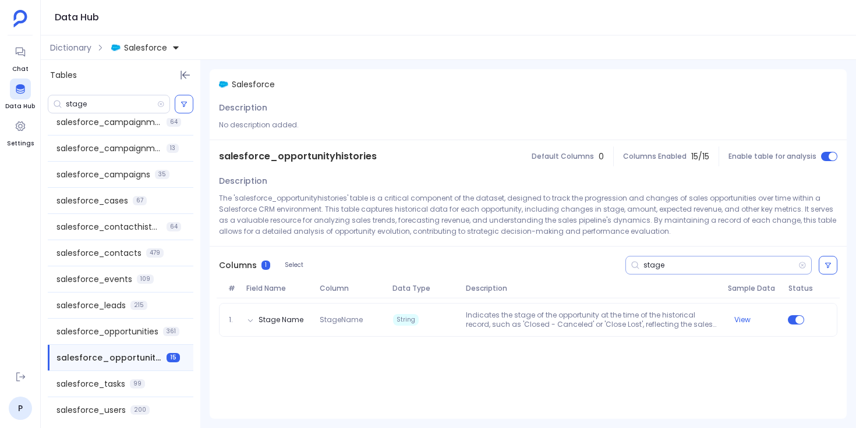
click at [649, 264] on input "stage" at bounding box center [720, 265] width 155 height 9
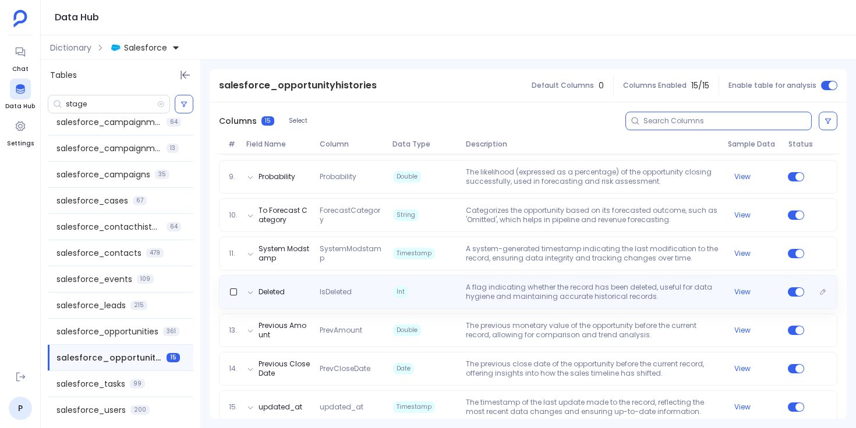
scroll to position [465, 0]
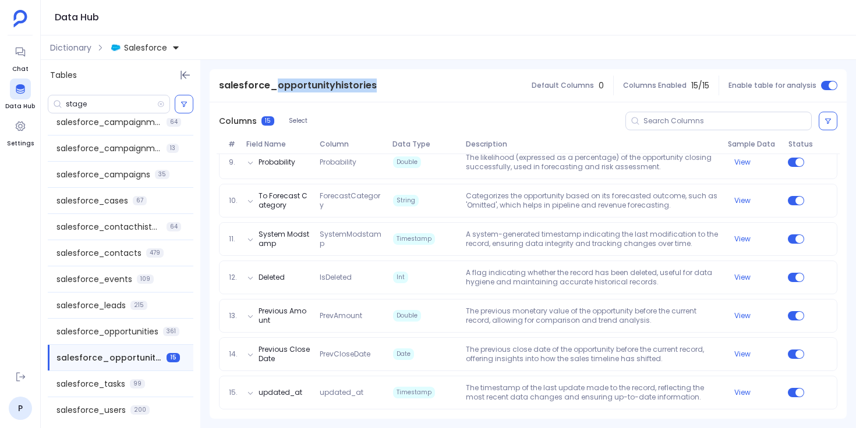
drag, startPoint x: 277, startPoint y: 87, endPoint x: 380, endPoint y: 93, distance: 103.2
click at [380, 93] on div "salesforce_opportunityhistories" at bounding box center [298, 85] width 176 height 33
click at [380, 92] on div "salesforce_opportunityhistories" at bounding box center [298, 85] width 176 height 33
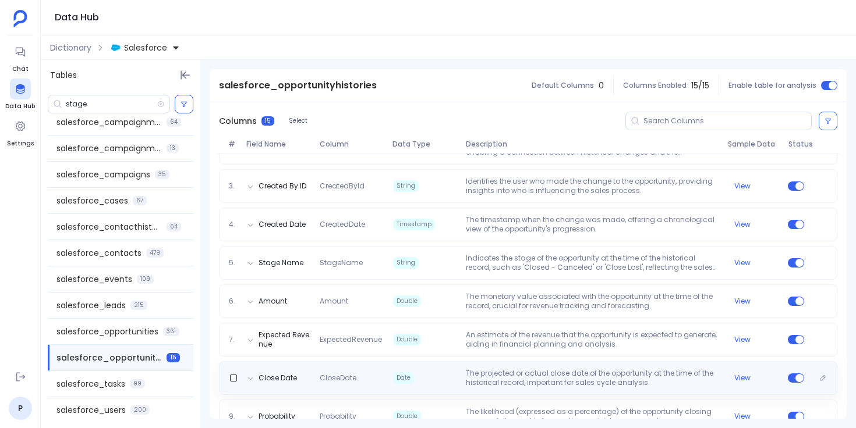
scroll to position [194, 0]
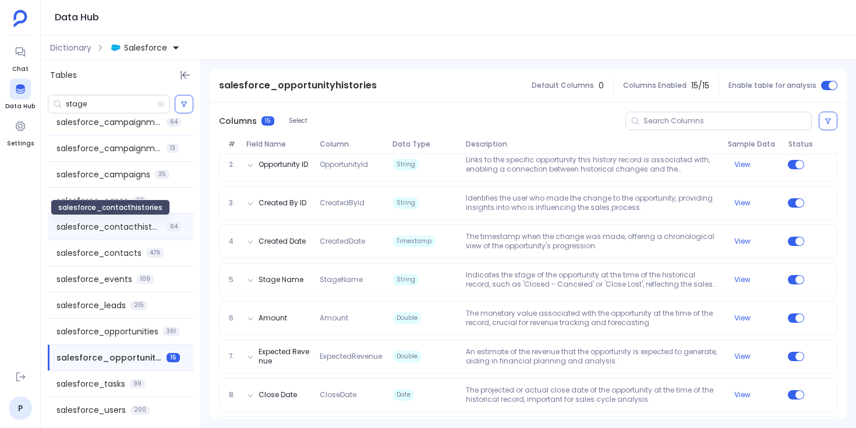
click at [139, 229] on span "salesforce_contacthistories" at bounding box center [108, 227] width 105 height 12
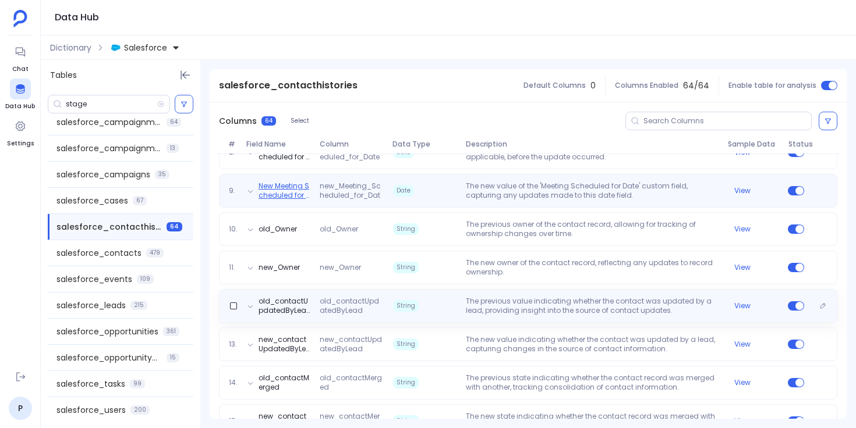
scroll to position [441, 0]
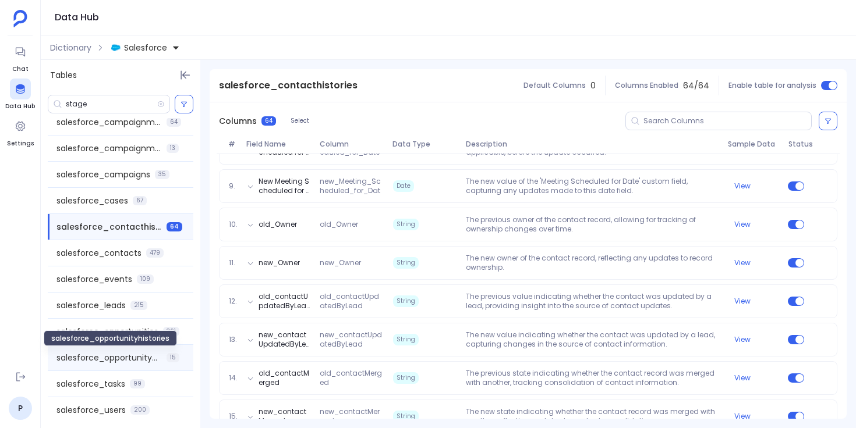
click at [151, 357] on span "salesforce_opportunityhistories" at bounding box center [108, 358] width 105 height 12
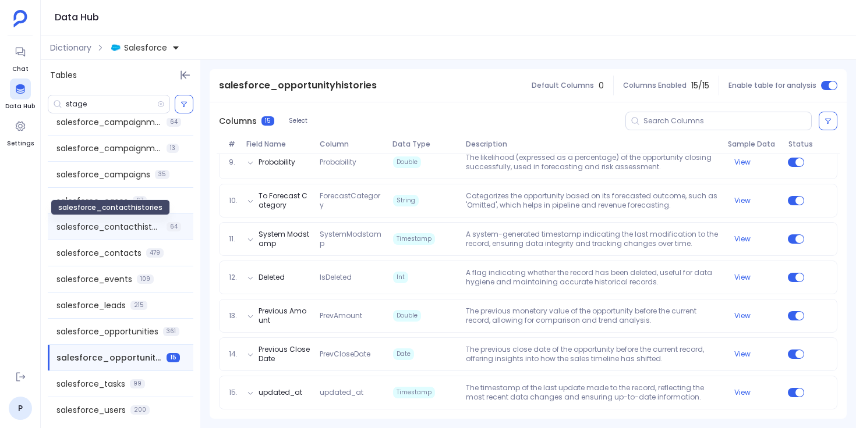
scroll to position [0, 0]
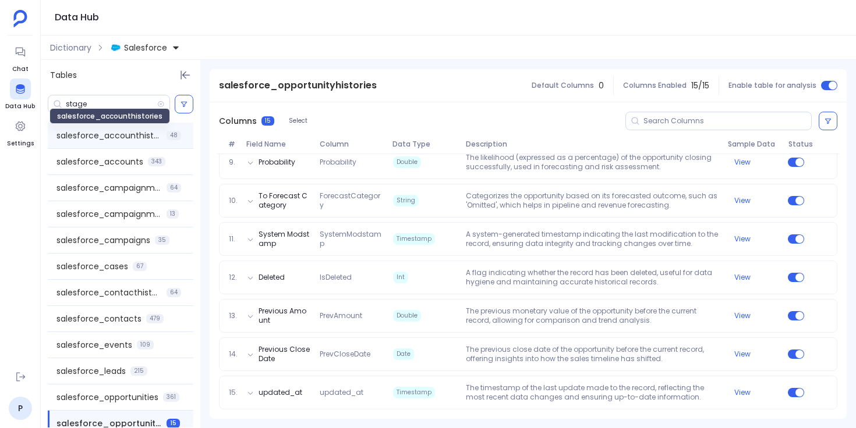
click at [141, 134] on span "salesforce_accounthistories" at bounding box center [108, 136] width 105 height 12
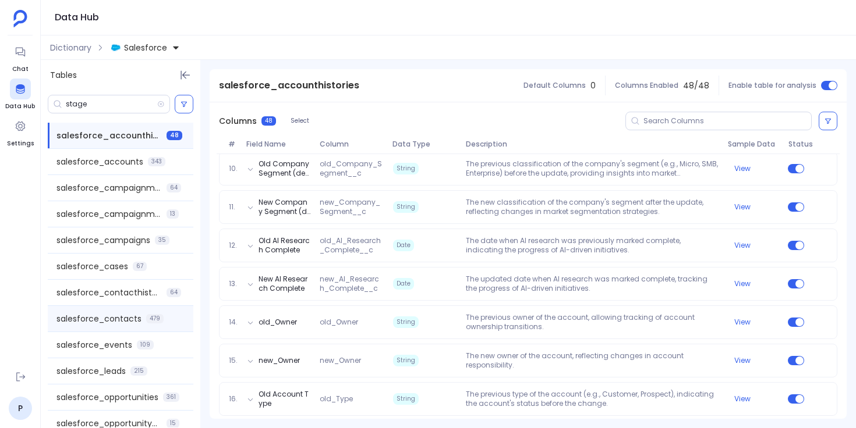
scroll to position [66, 0]
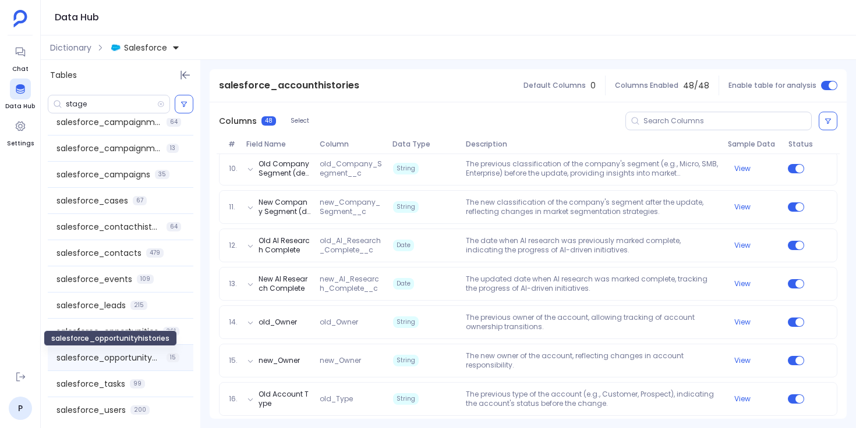
click at [141, 356] on span "salesforce_opportunityhistories" at bounding box center [108, 358] width 105 height 12
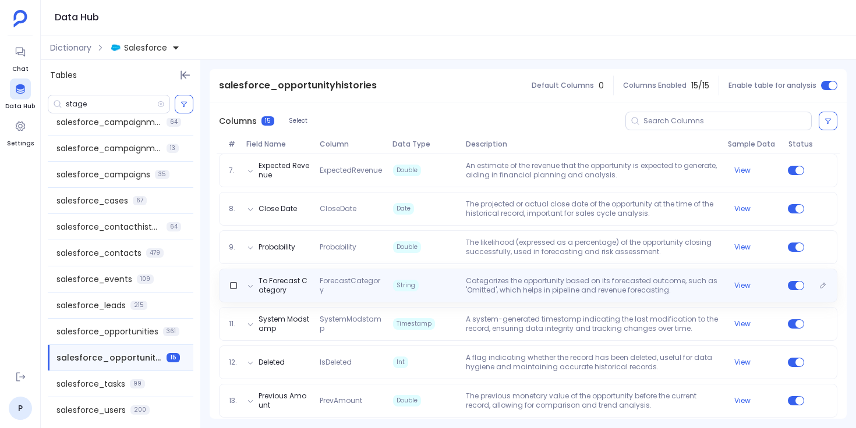
scroll to position [465, 0]
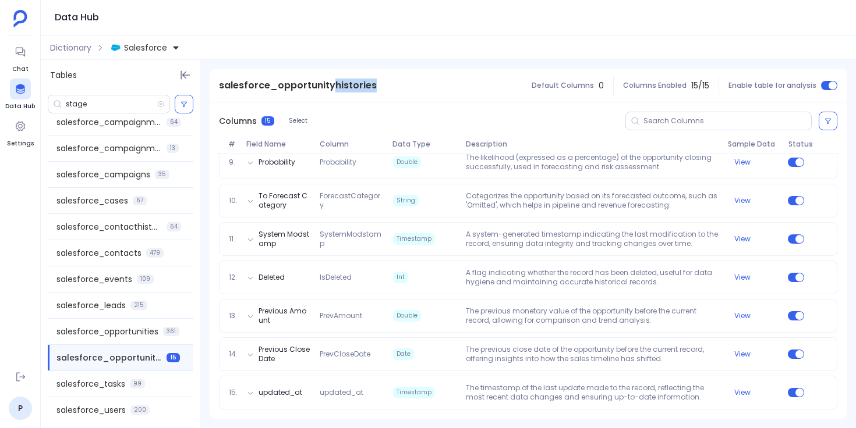
drag, startPoint x: 373, startPoint y: 86, endPoint x: 333, endPoint y: 88, distance: 40.2
click at [333, 88] on div "salesforce_opportunityhistories" at bounding box center [298, 85] width 176 height 33
click at [332, 88] on span "salesforce_opportunityhistories" at bounding box center [298, 86] width 158 height 14
drag, startPoint x: 332, startPoint y: 88, endPoint x: 374, endPoint y: 86, distance: 42.0
click at [374, 86] on div "salesforce_opportunityhistories" at bounding box center [298, 85] width 176 height 33
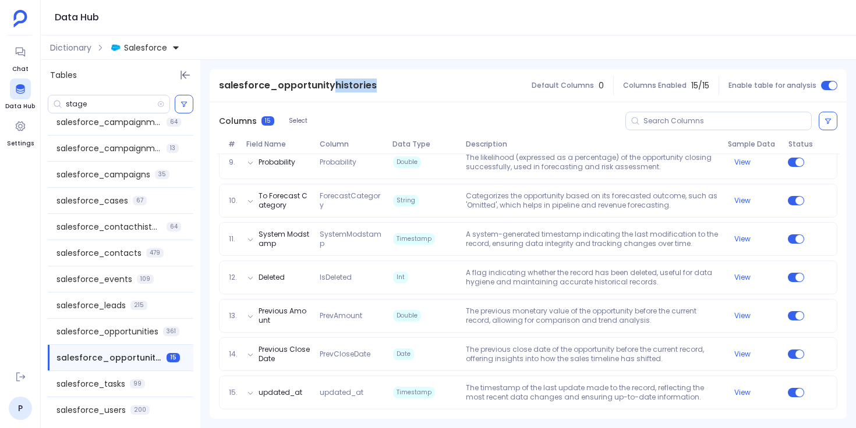
click at [374, 86] on div "salesforce_opportunityhistories" at bounding box center [298, 85] width 176 height 33
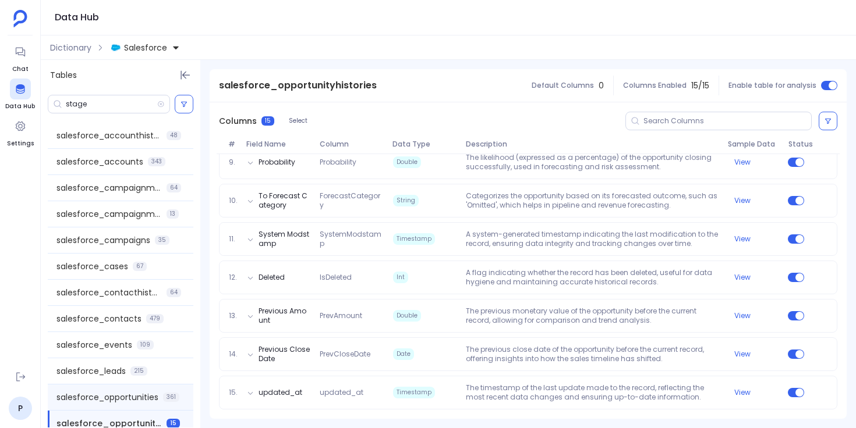
scroll to position [66, 0]
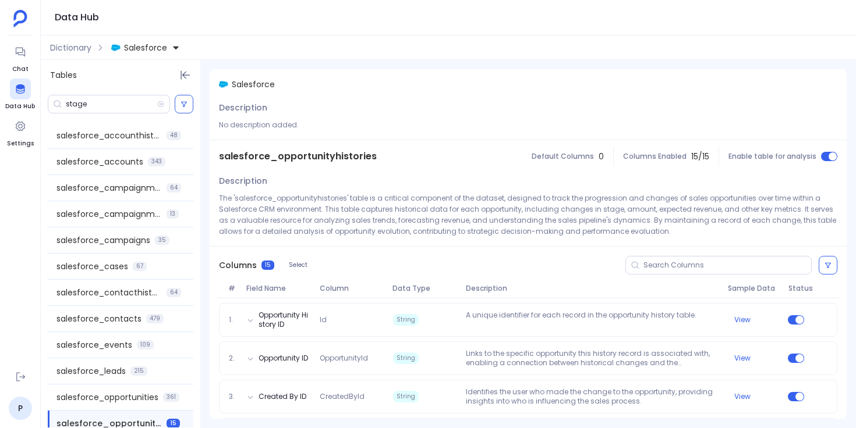
scroll to position [66, 0]
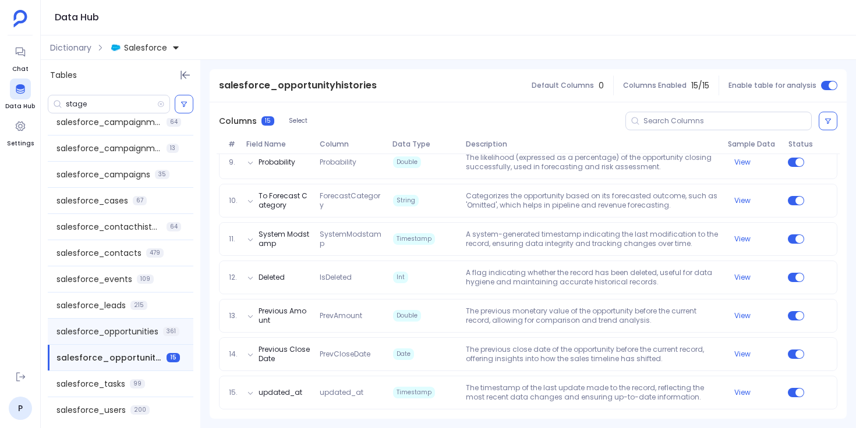
click at [149, 326] on span "salesforce_opportunities" at bounding box center [107, 332] width 102 height 12
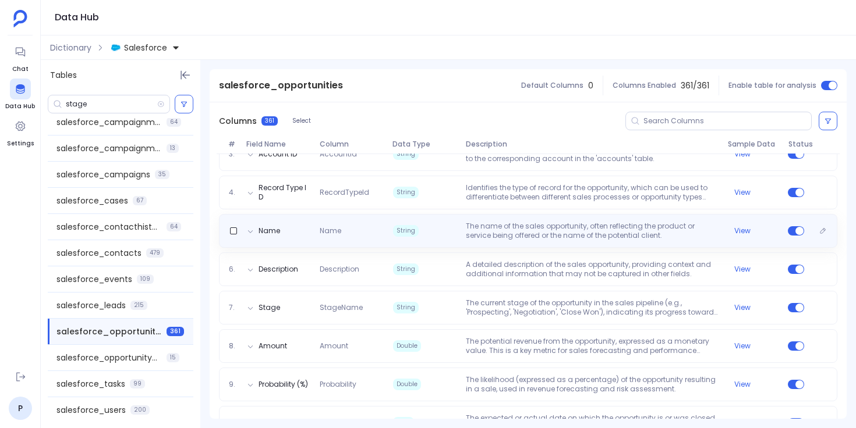
scroll to position [244, 0]
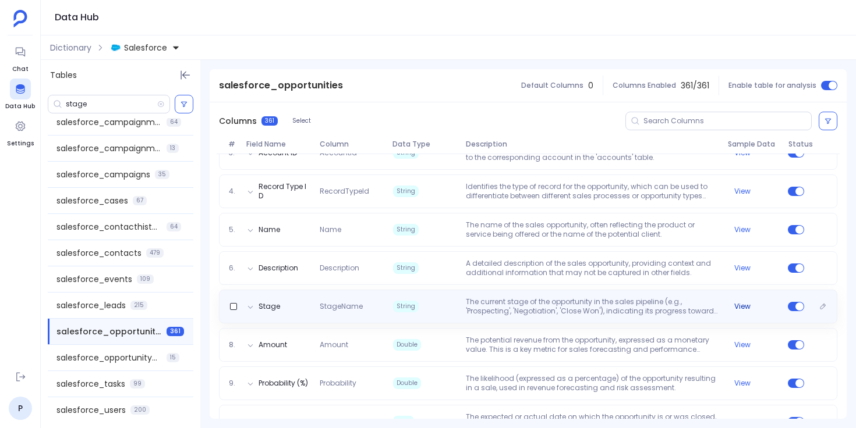
click at [738, 302] on button "View" at bounding box center [742, 306] width 16 height 9
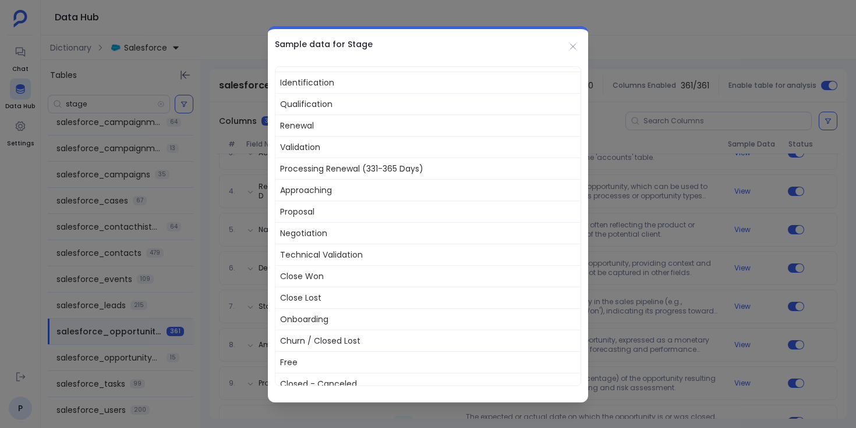
scroll to position [127, 0]
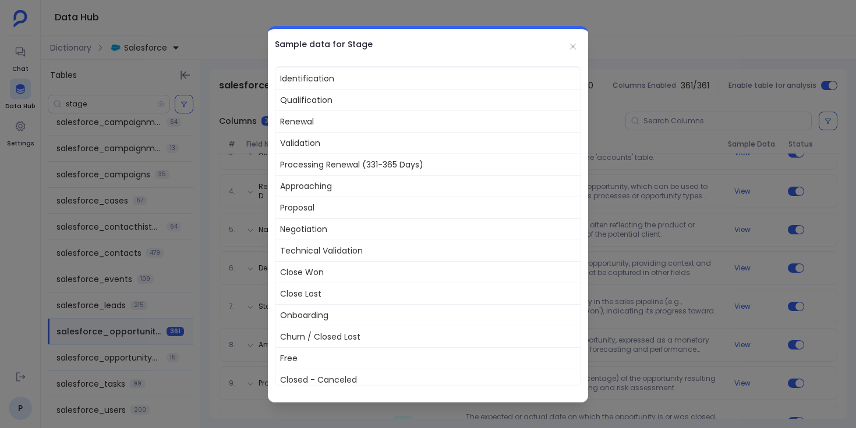
click at [322, 187] on span "Approaching" at bounding box center [427, 186] width 305 height 22
copy span "Approaching"
click at [300, 207] on span "Proposal" at bounding box center [427, 208] width 305 height 22
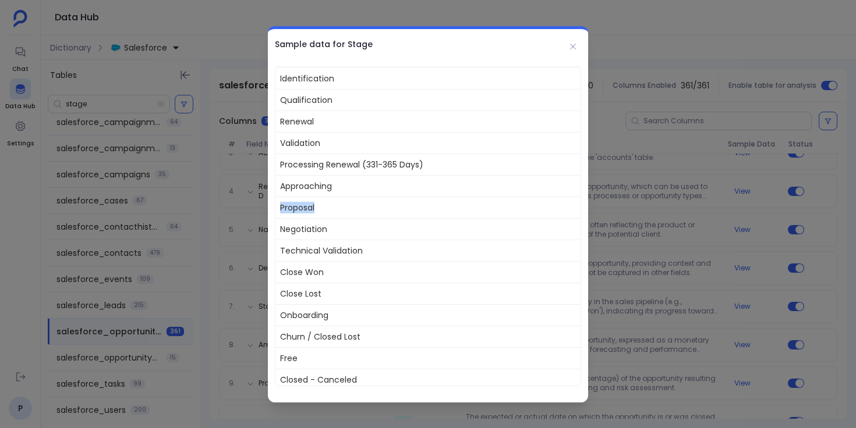
copy span "Proposal"
click at [297, 229] on span "Negotiation" at bounding box center [427, 229] width 305 height 22
copy span "Negotiation"
click at [304, 253] on span "Technical Validation" at bounding box center [427, 251] width 305 height 22
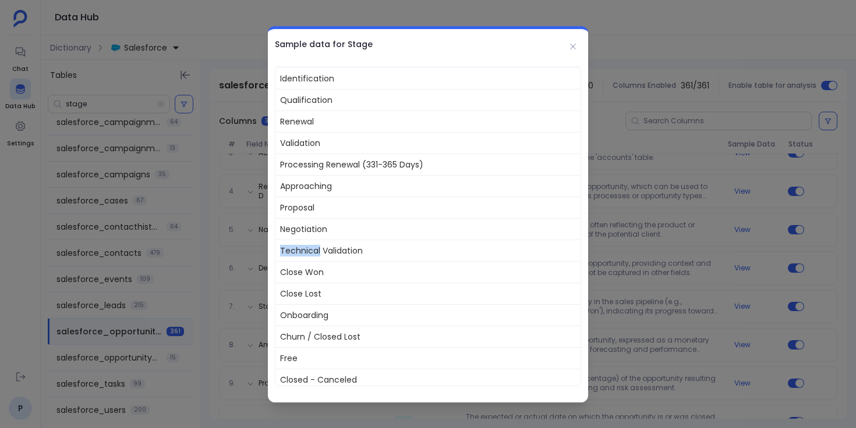
click at [304, 253] on span "Technical Validation" at bounding box center [427, 251] width 305 height 22
copy span "Technical Validation"
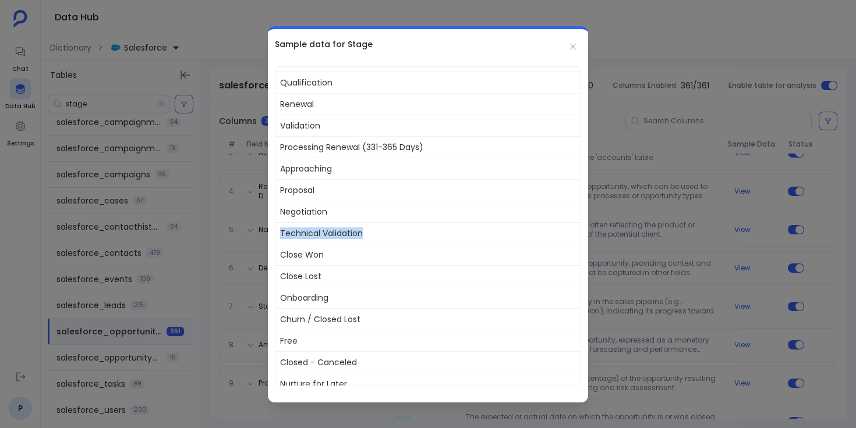
scroll to position [154, 0]
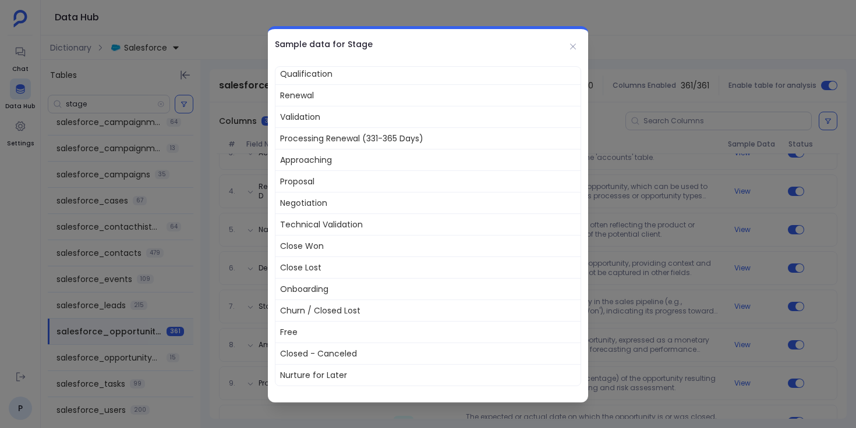
click at [292, 242] on span "Close Won" at bounding box center [427, 246] width 305 height 22
copy span "Close Won"
